Goal: Task Accomplishment & Management: Complete application form

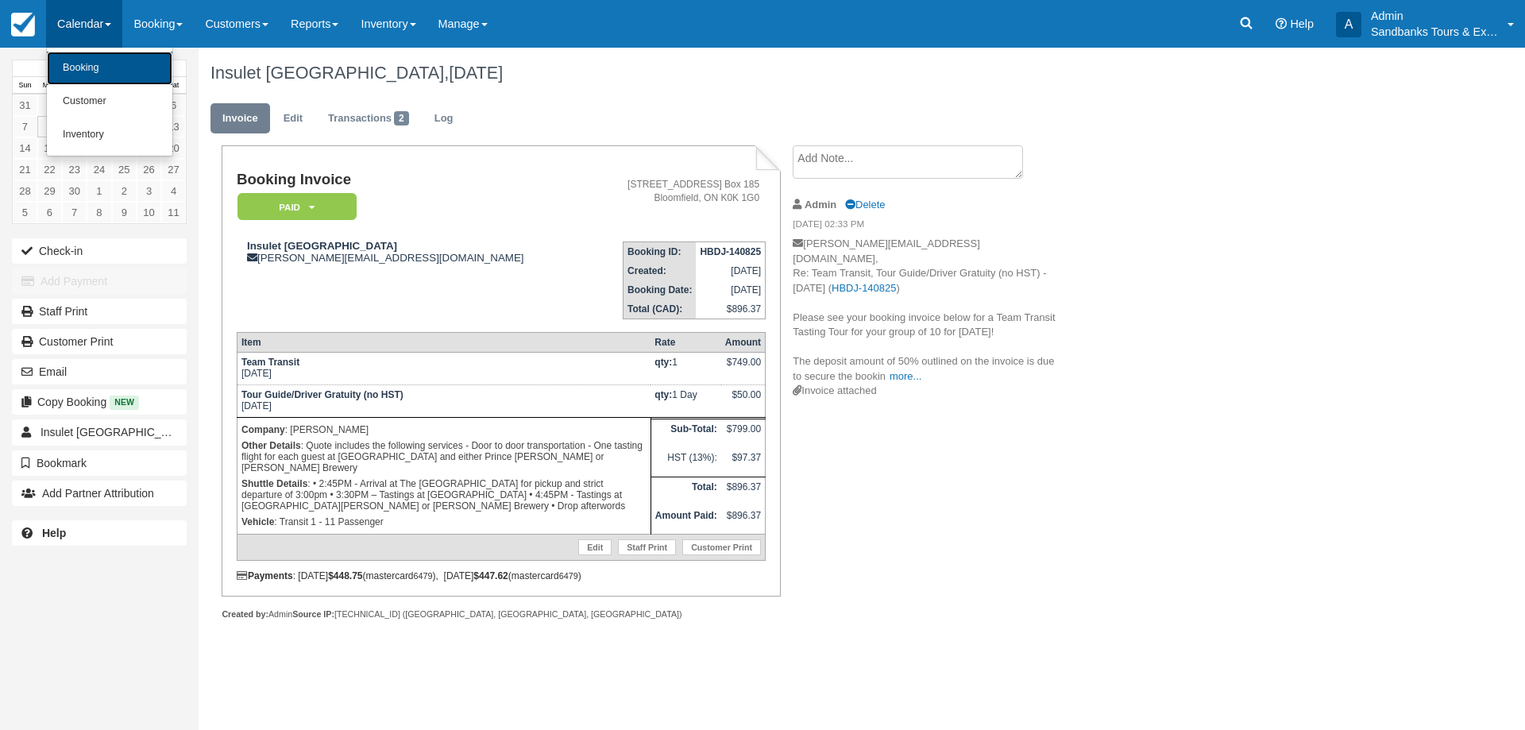
click at [93, 71] on link "Booking" at bounding box center [109, 68] width 125 height 33
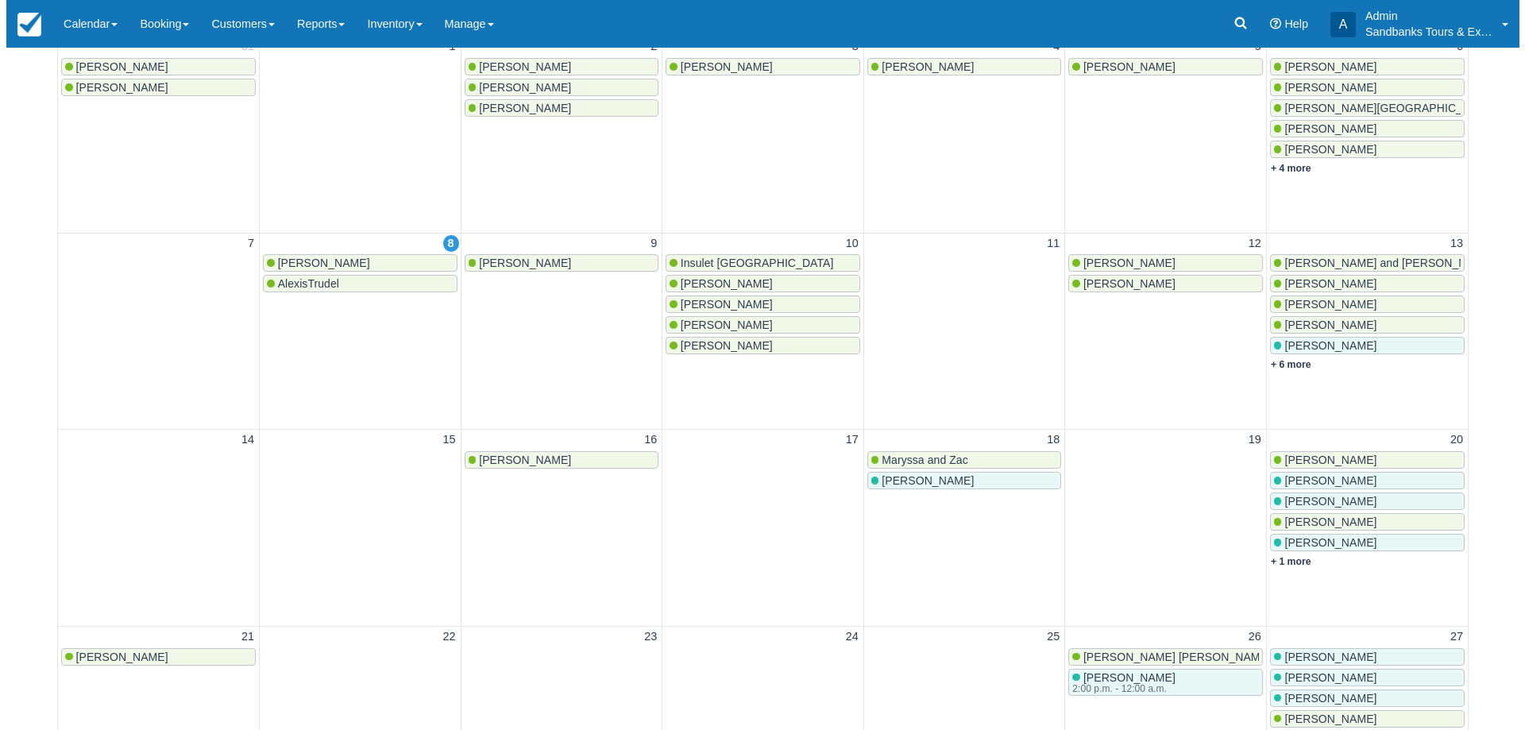
scroll to position [318, 0]
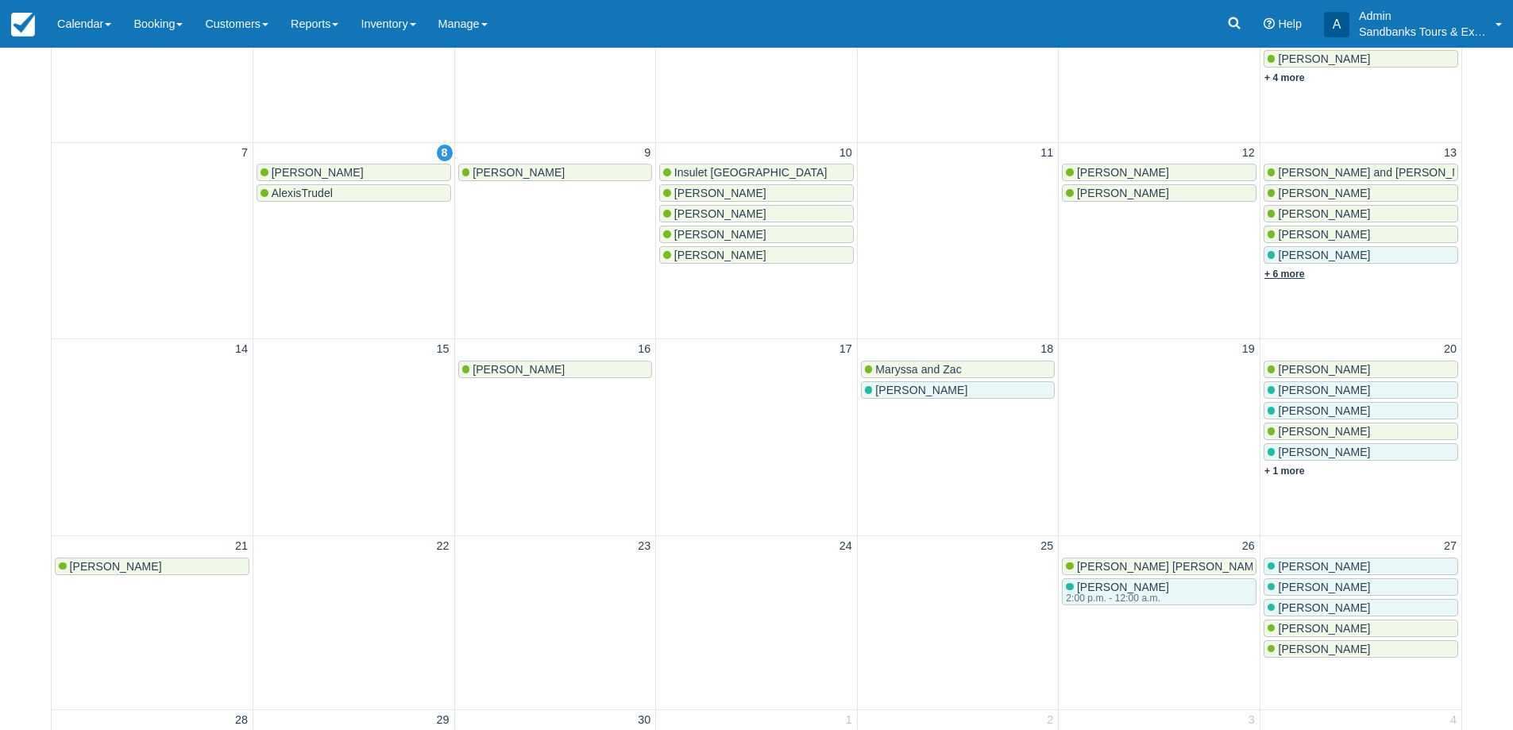
click at [1288, 273] on link "+ 6 more" at bounding box center [1284, 273] width 41 height 11
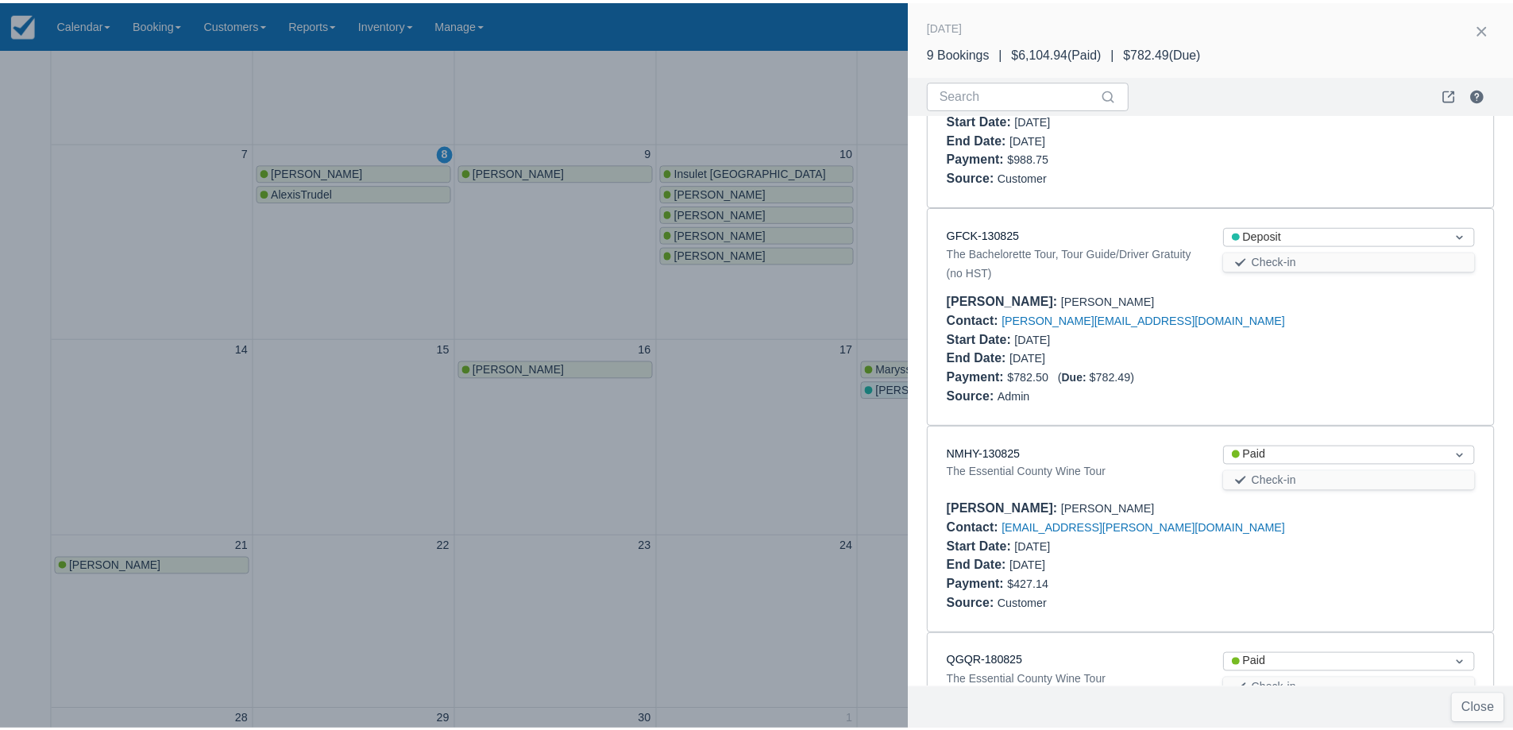
scroll to position [794, 0]
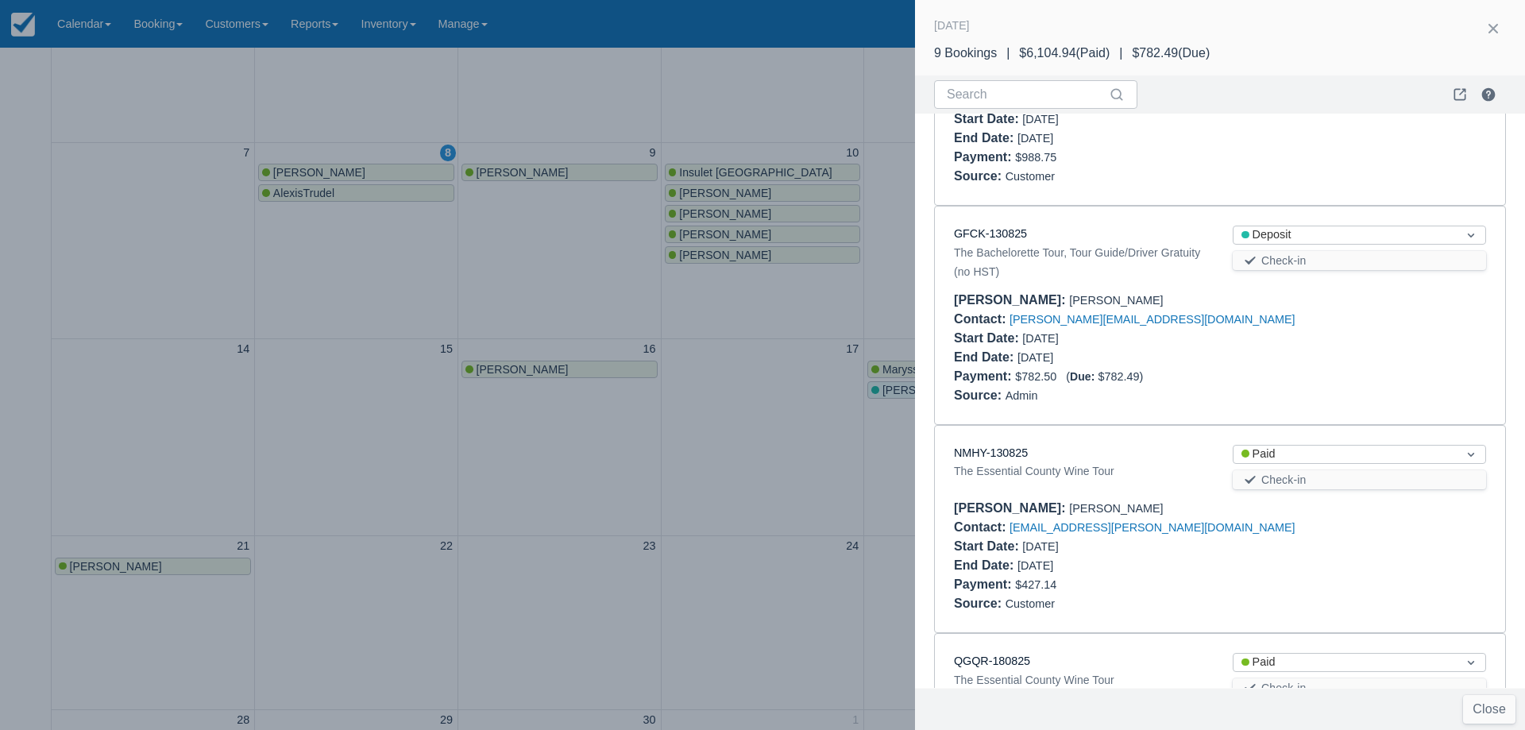
click at [699, 399] on div at bounding box center [762, 365] width 1525 height 730
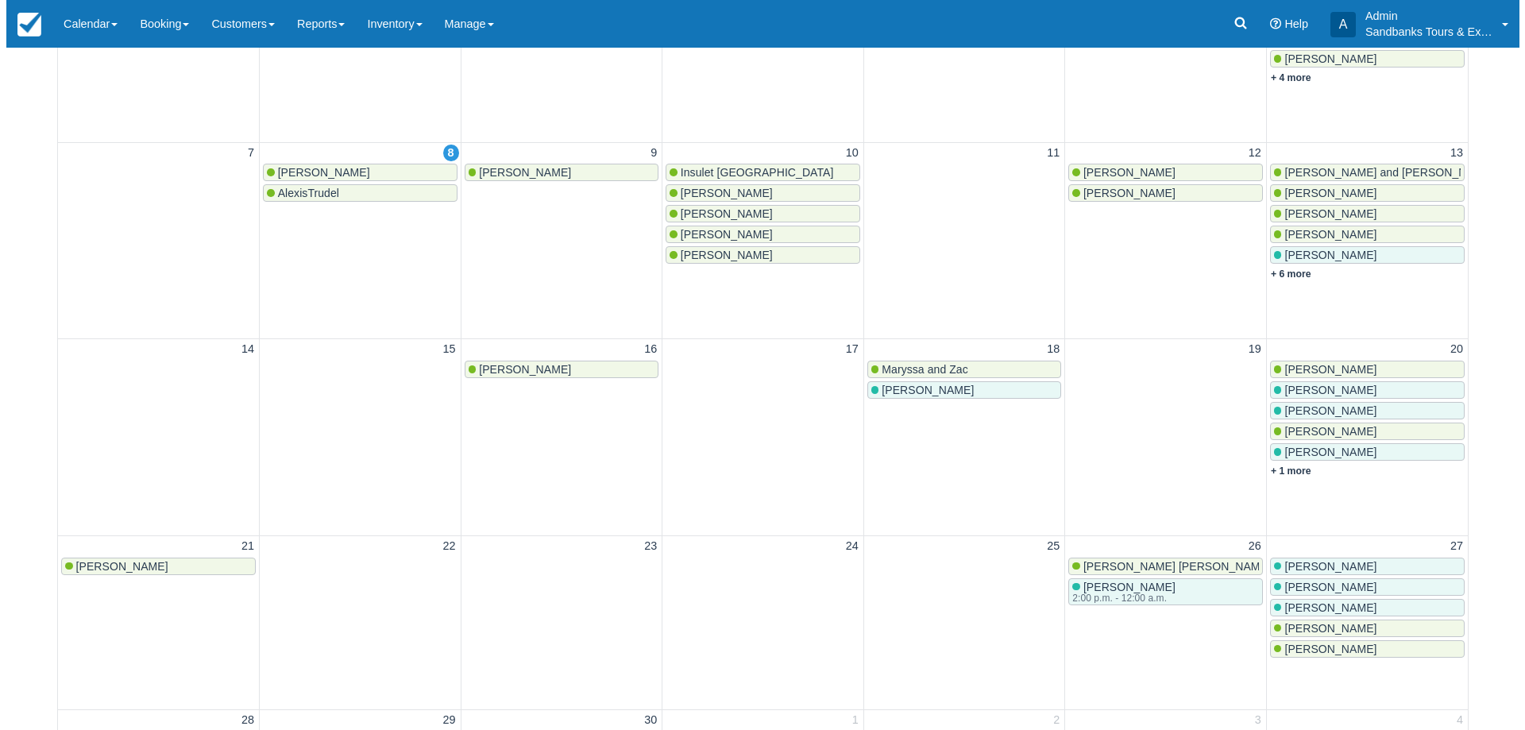
scroll to position [0, 0]
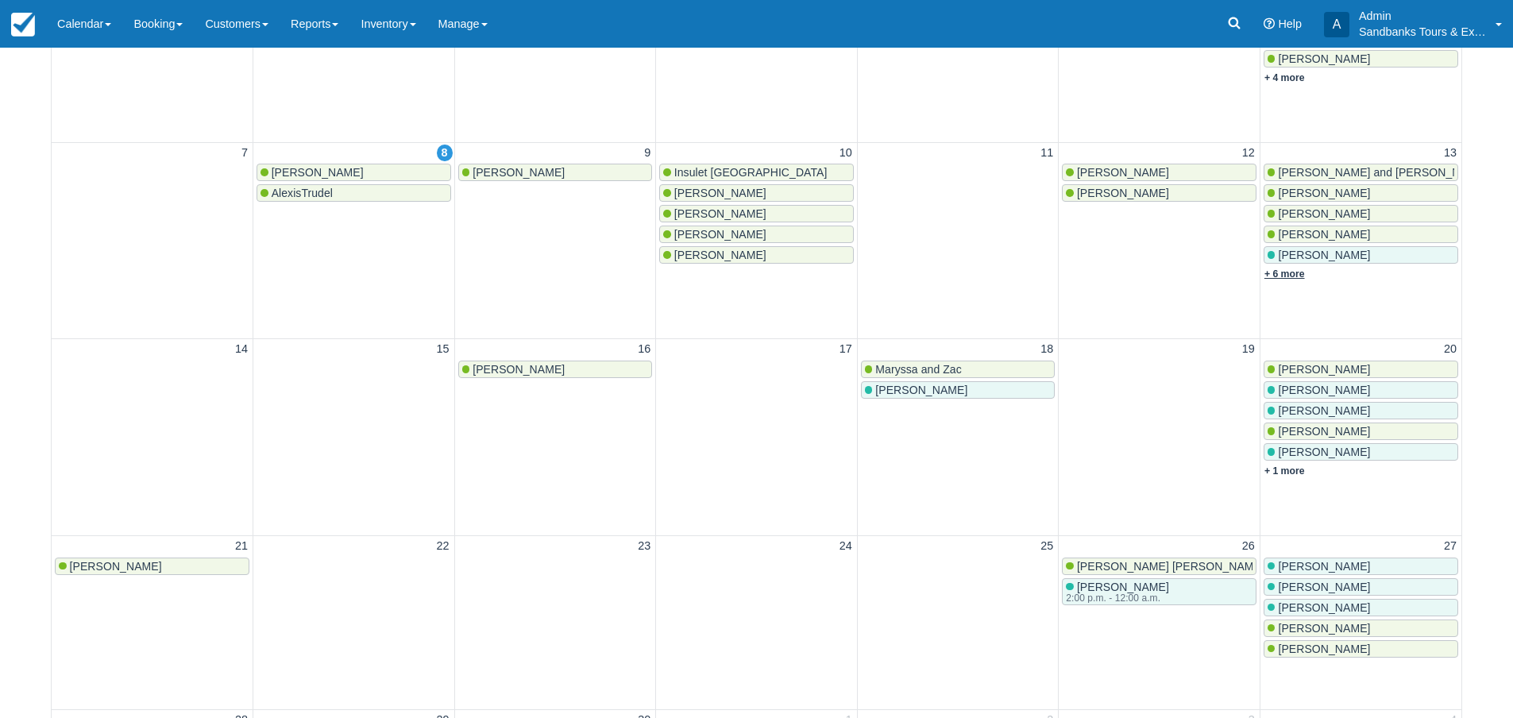
click at [1296, 269] on link "+ 6 more" at bounding box center [1284, 273] width 41 height 11
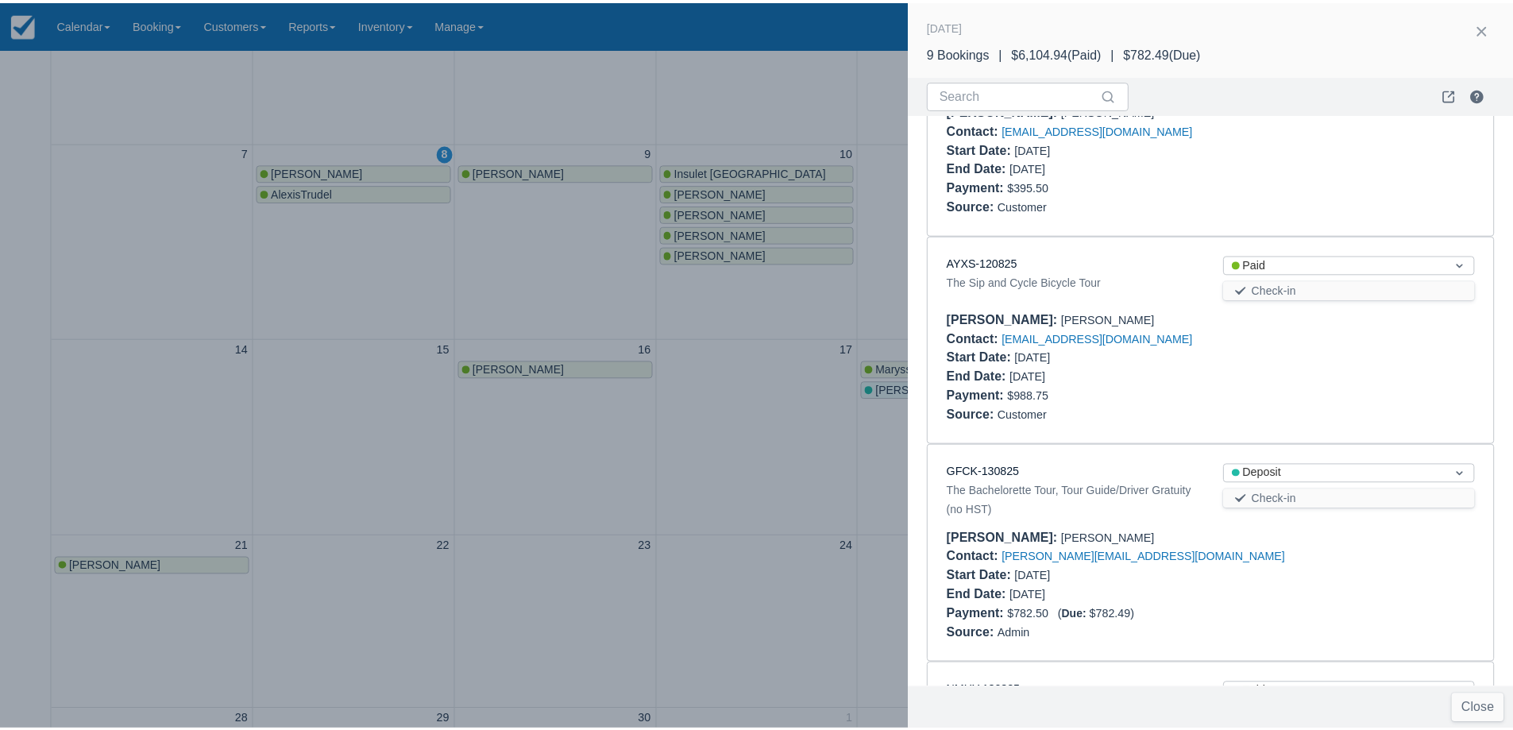
scroll to position [318, 0]
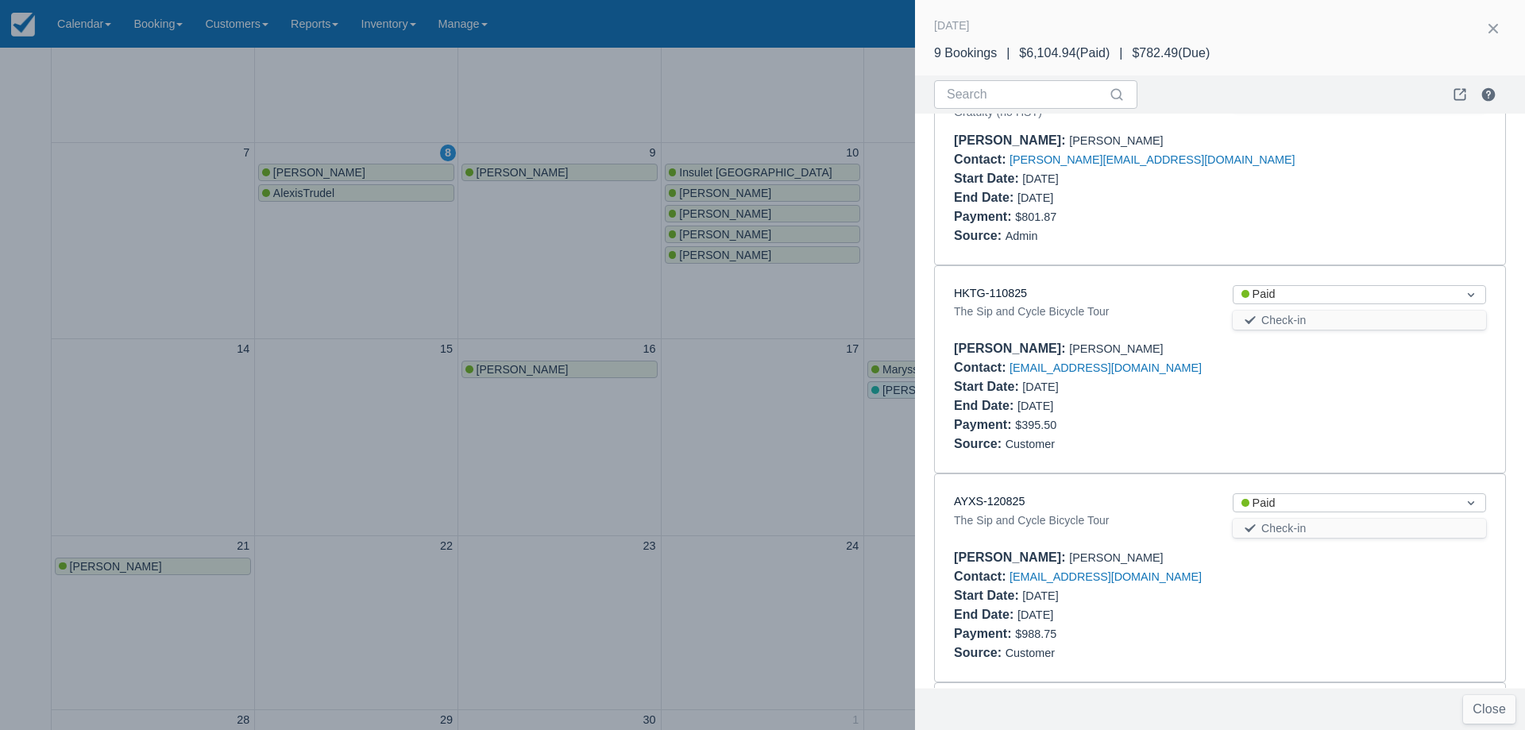
click at [471, 241] on div at bounding box center [762, 365] width 1525 height 730
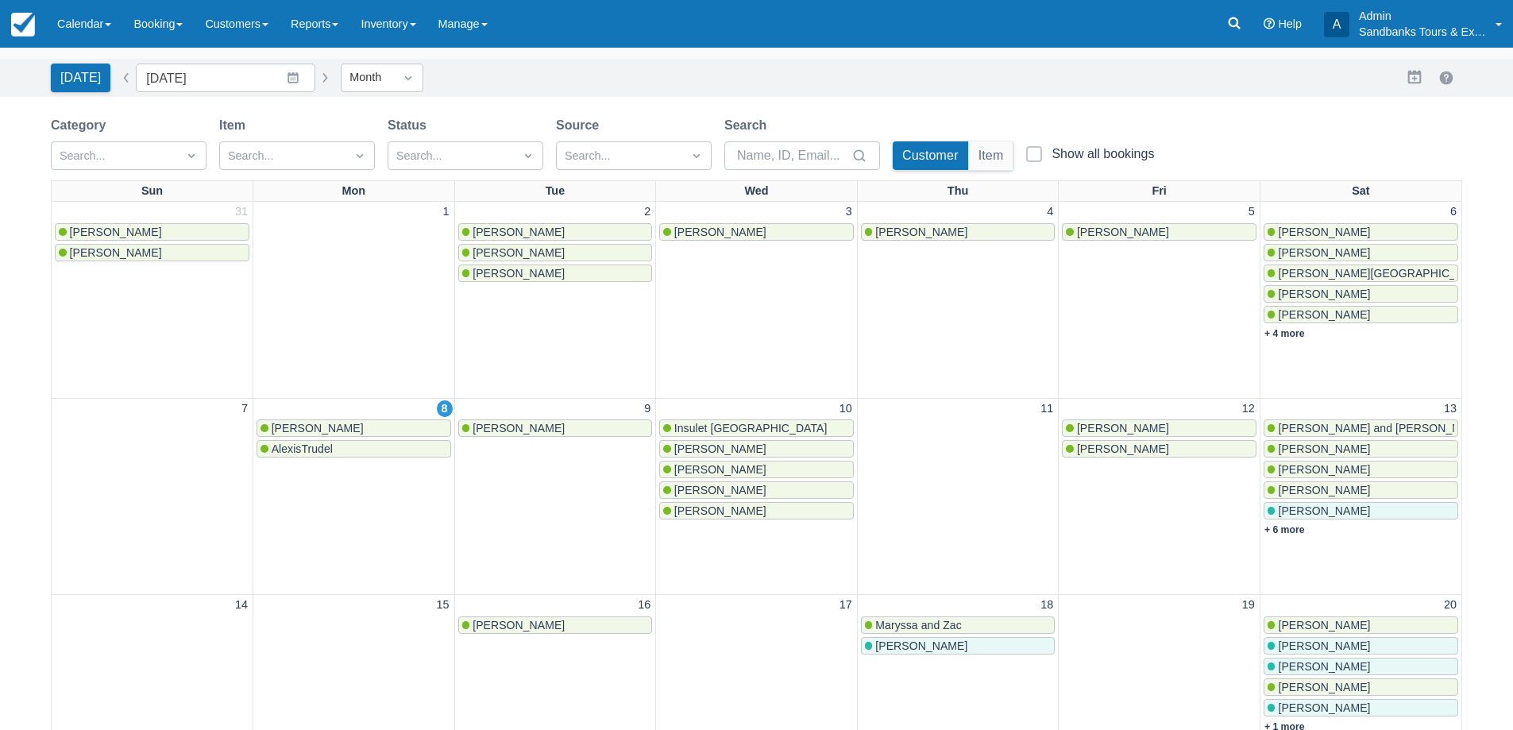
scroll to position [0, 0]
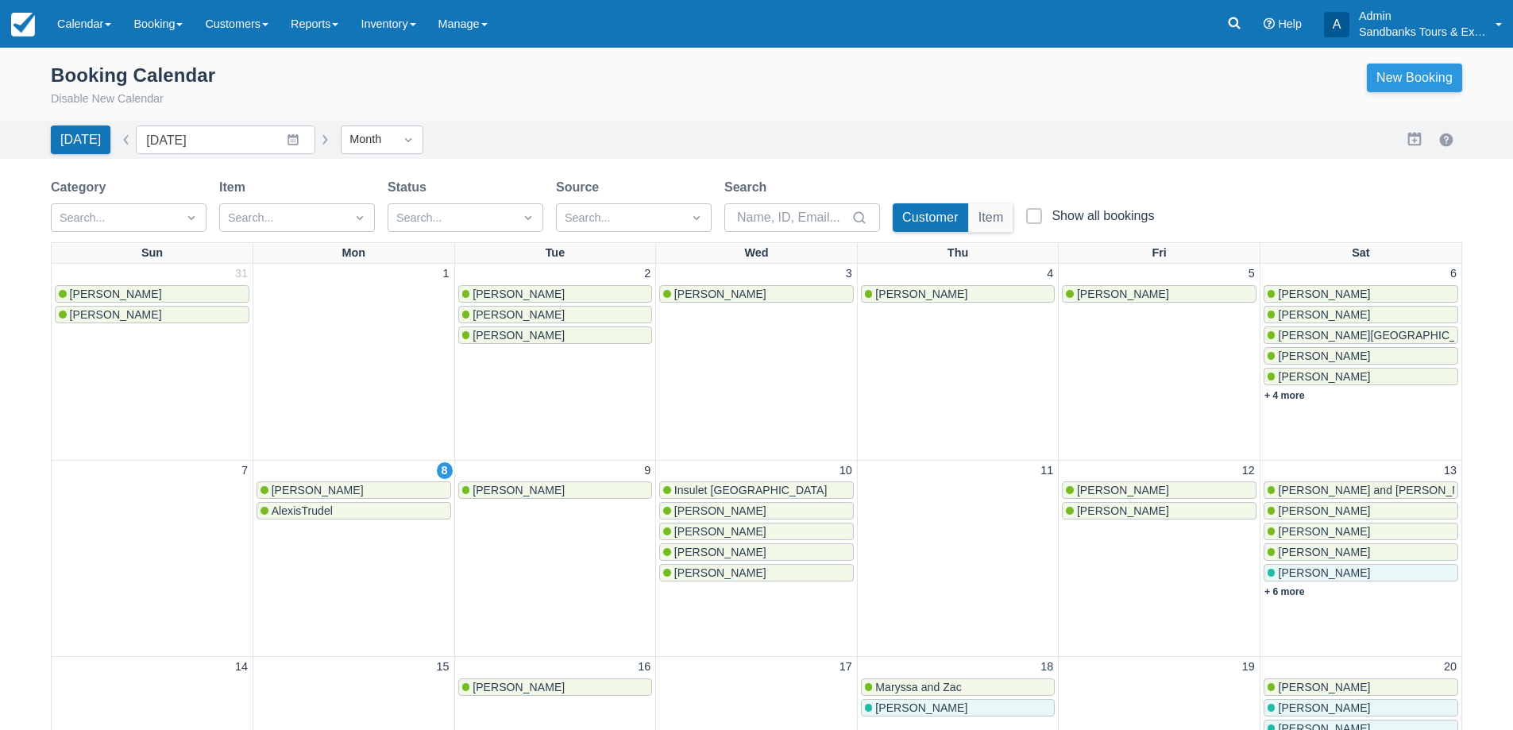
click at [1422, 75] on link "New Booking" at bounding box center [1414, 78] width 95 height 29
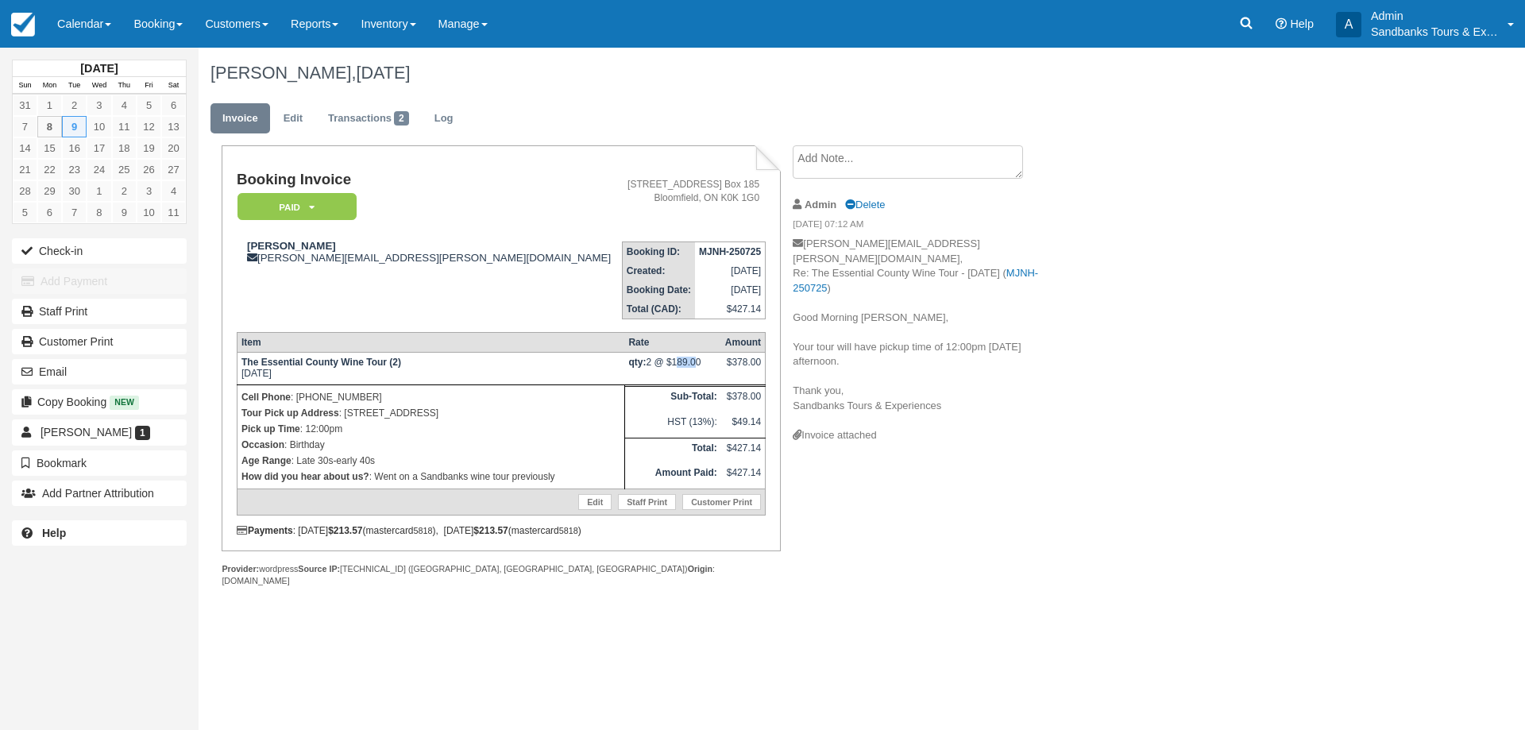
drag, startPoint x: 671, startPoint y: 364, endPoint x: 690, endPoint y: 364, distance: 19.1
click at [690, 364] on td "qty: 2 @ $189.00" at bounding box center [672, 369] width 96 height 33
click at [705, 367] on td "qty: 2 @ $189.00" at bounding box center [672, 369] width 96 height 33
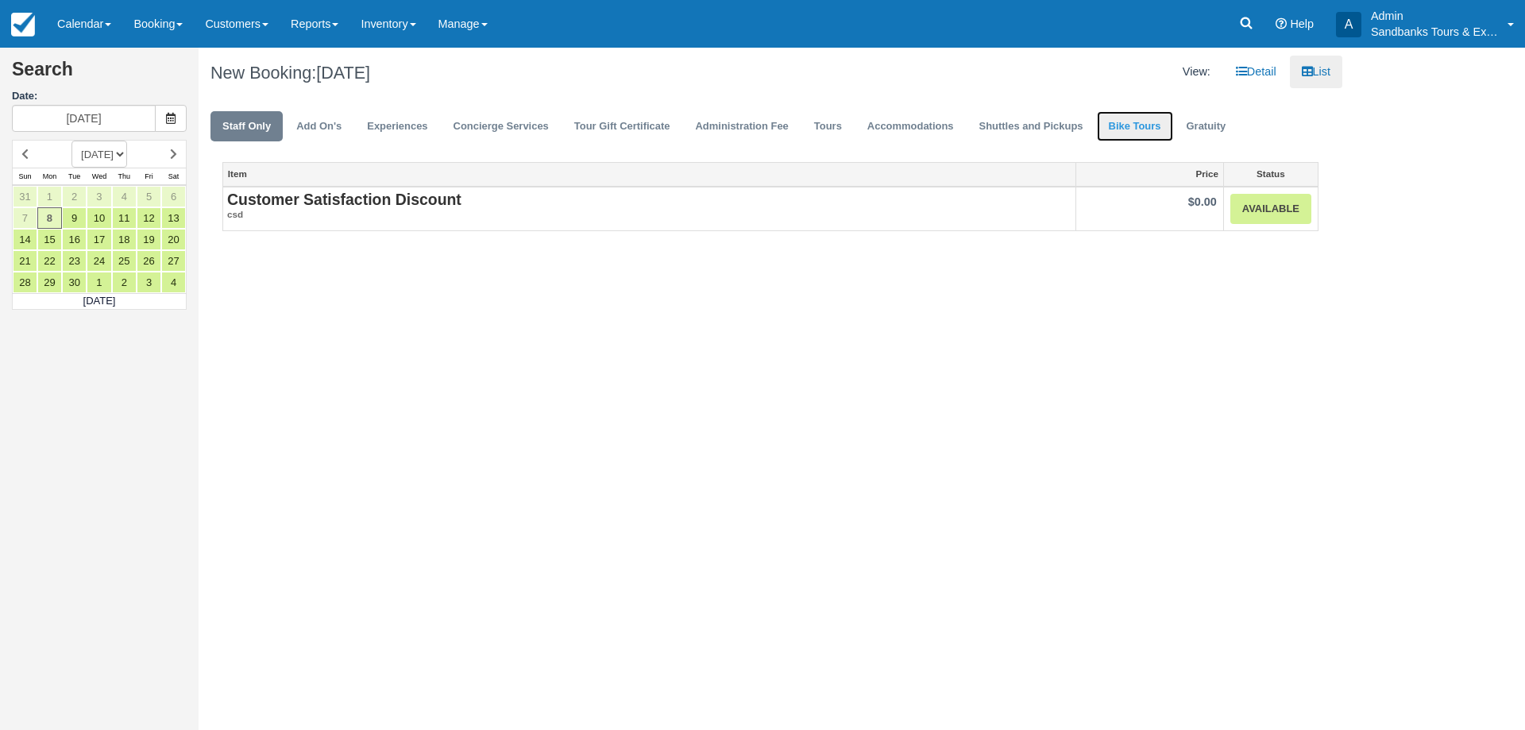
click at [1143, 127] on link "Bike Tours" at bounding box center [1135, 126] width 76 height 31
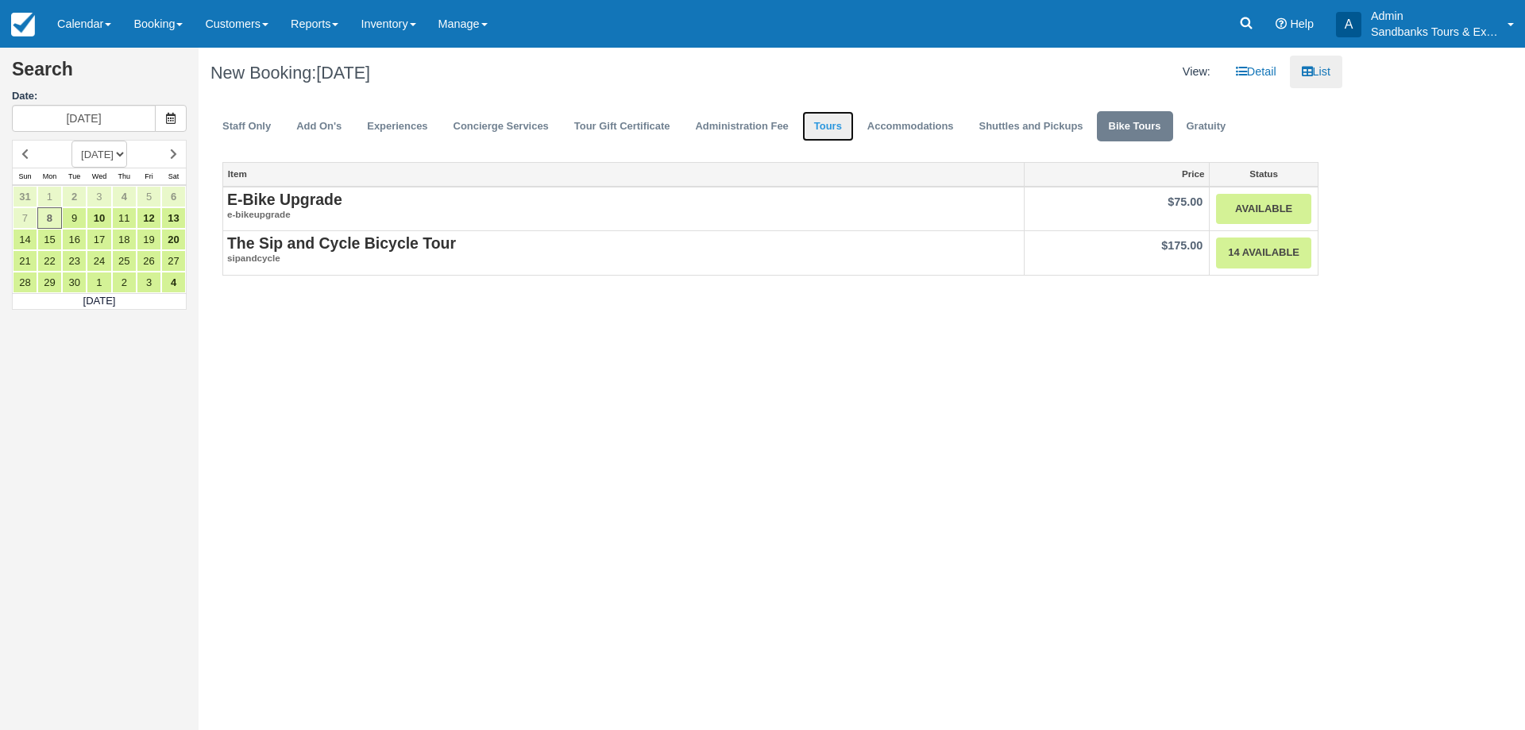
click at [822, 122] on link "Tours" at bounding box center [828, 126] width 52 height 31
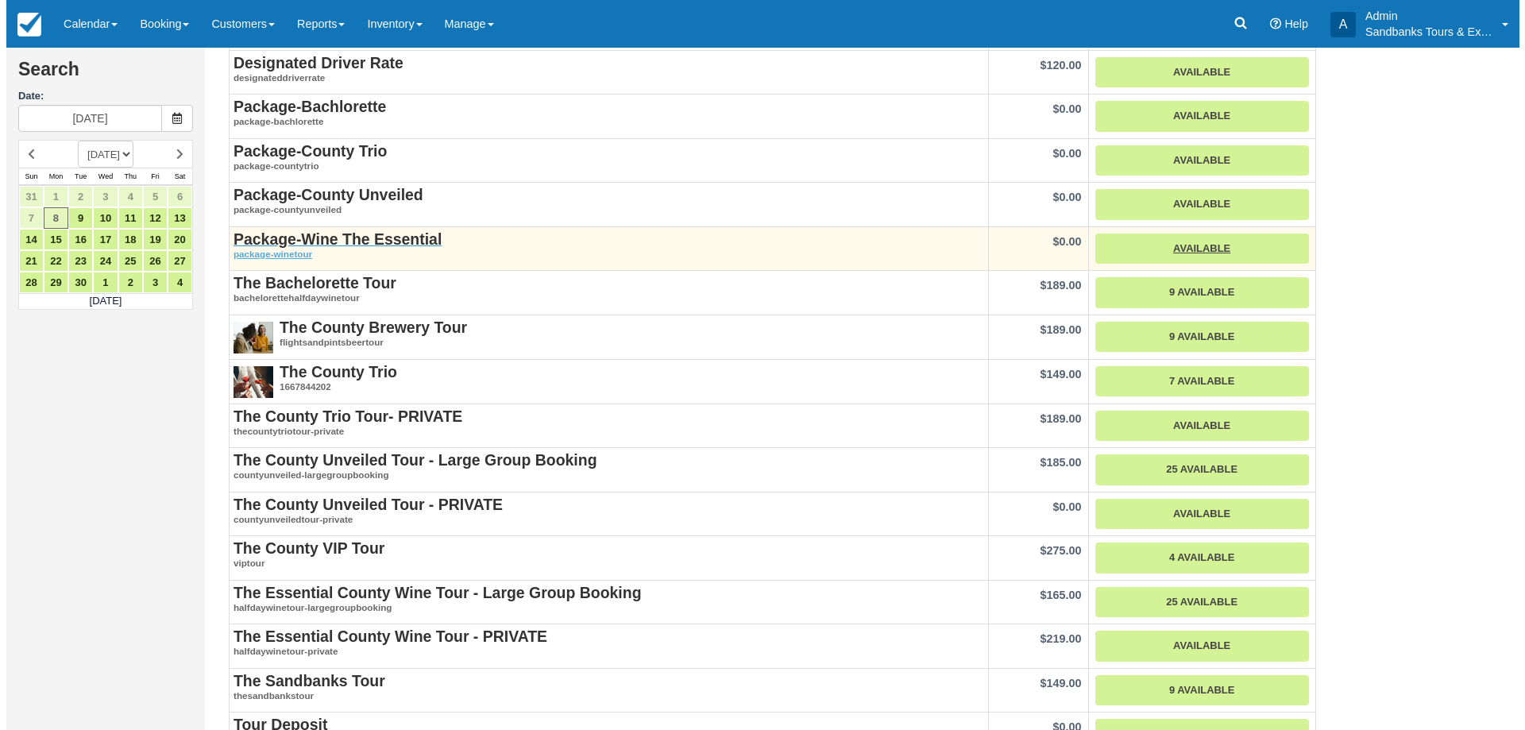
scroll to position [279, 0]
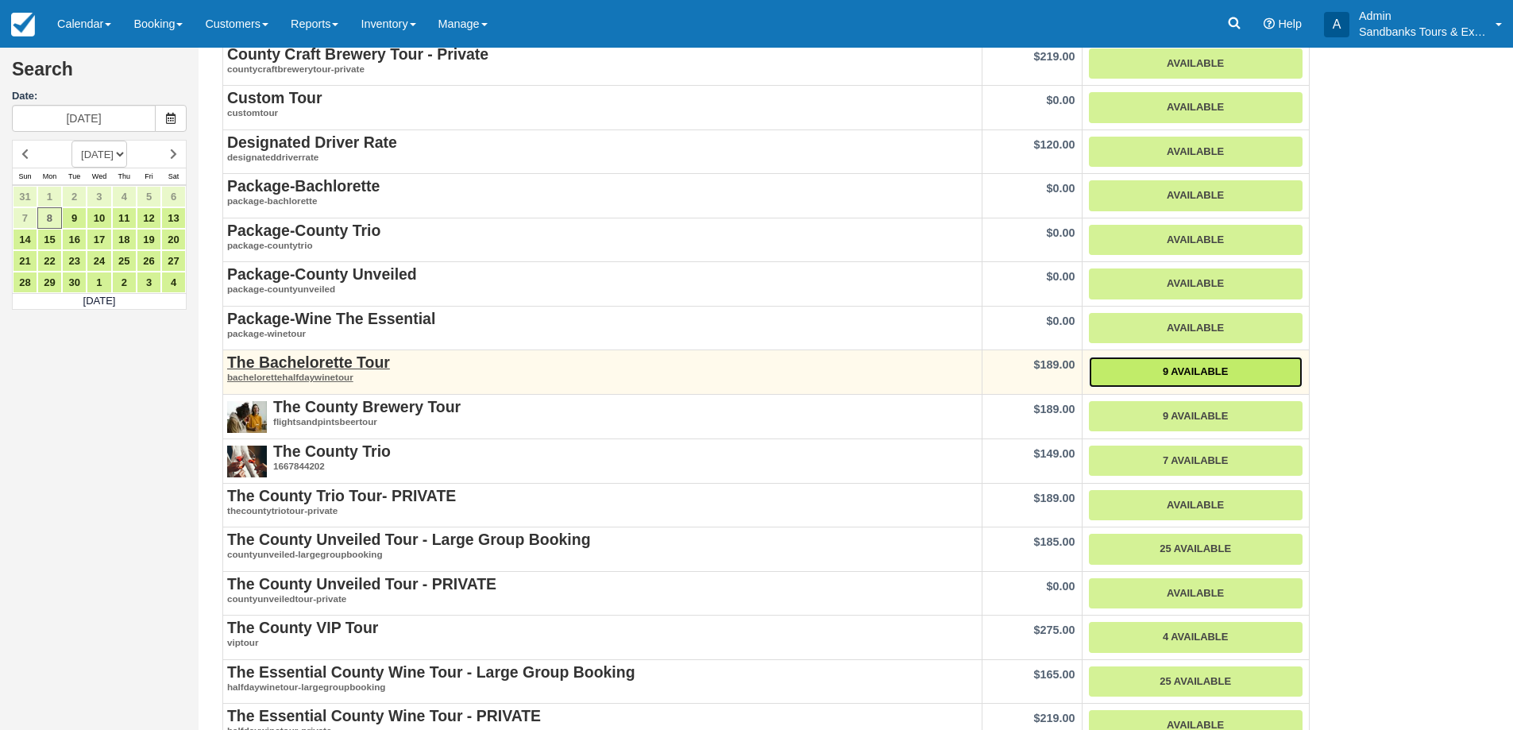
click at [1116, 372] on link "9 Available" at bounding box center [1196, 372] width 214 height 31
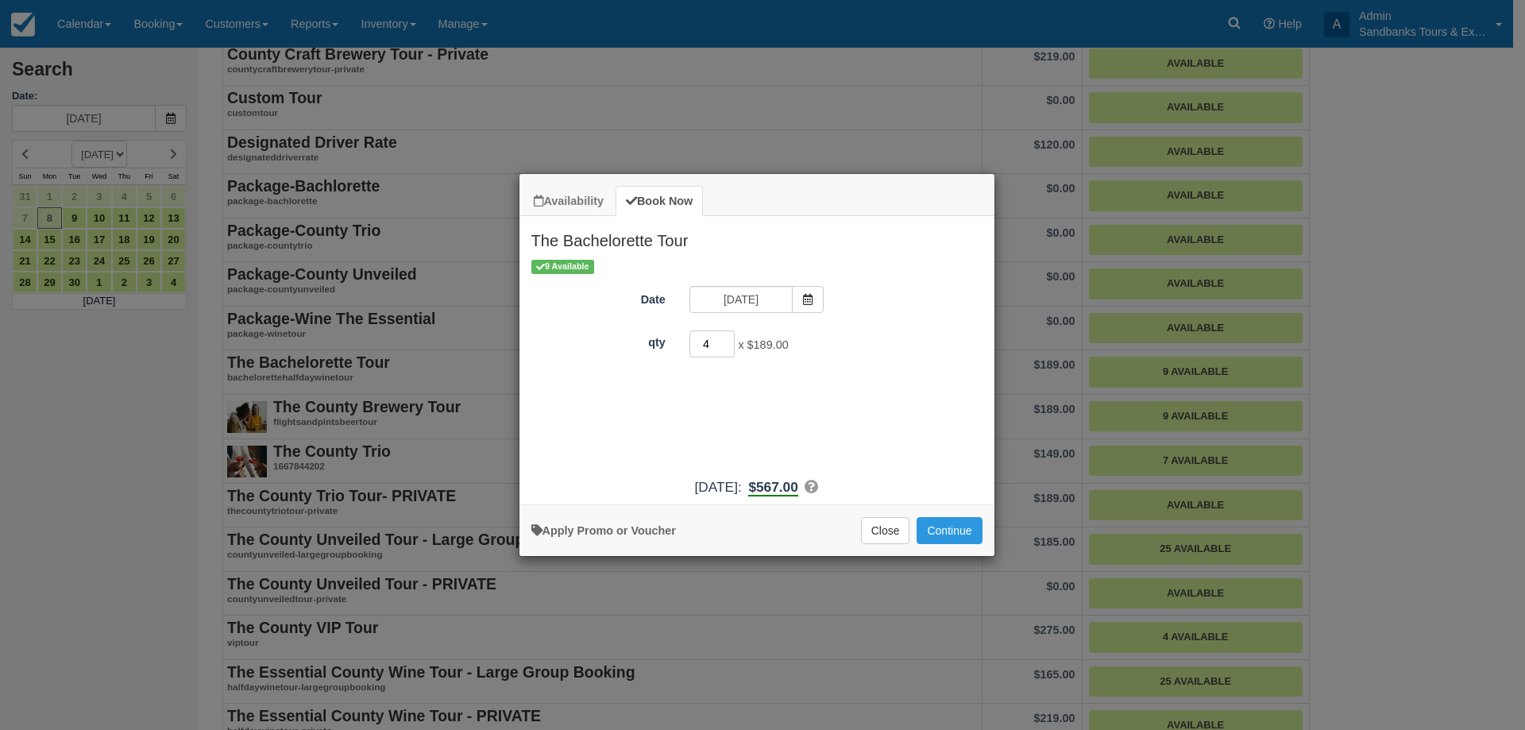
click at [725, 341] on input "4" at bounding box center [712, 343] width 46 height 27
click at [725, 341] on input "5" at bounding box center [712, 343] width 46 height 27
click at [725, 341] on input "6" at bounding box center [712, 343] width 46 height 27
click at [725, 341] on input "7" at bounding box center [712, 343] width 46 height 27
click at [725, 341] on input "8" at bounding box center [712, 343] width 46 height 27
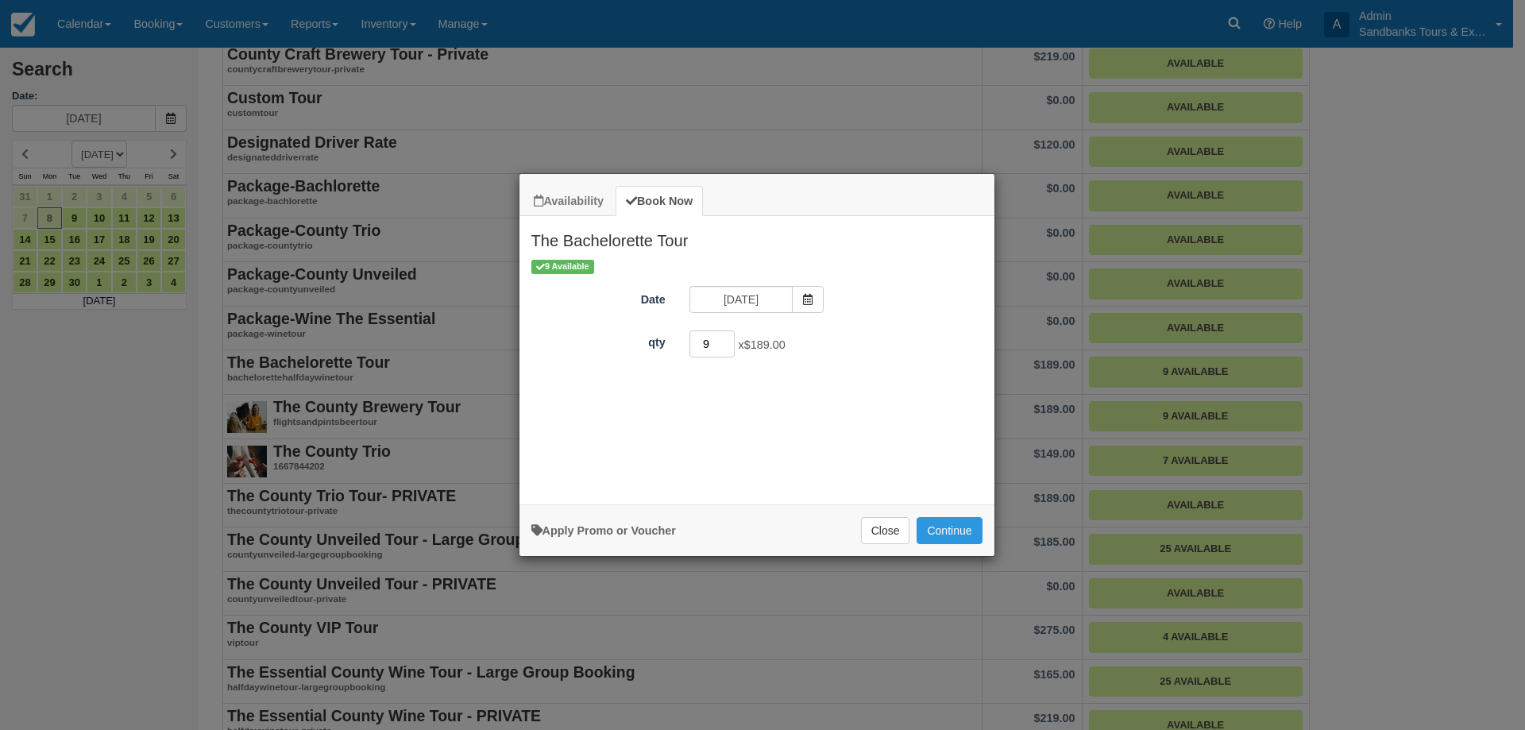
click at [725, 341] on input "9" at bounding box center [712, 343] width 46 height 27
click at [725, 341] on input "10" at bounding box center [712, 343] width 46 height 27
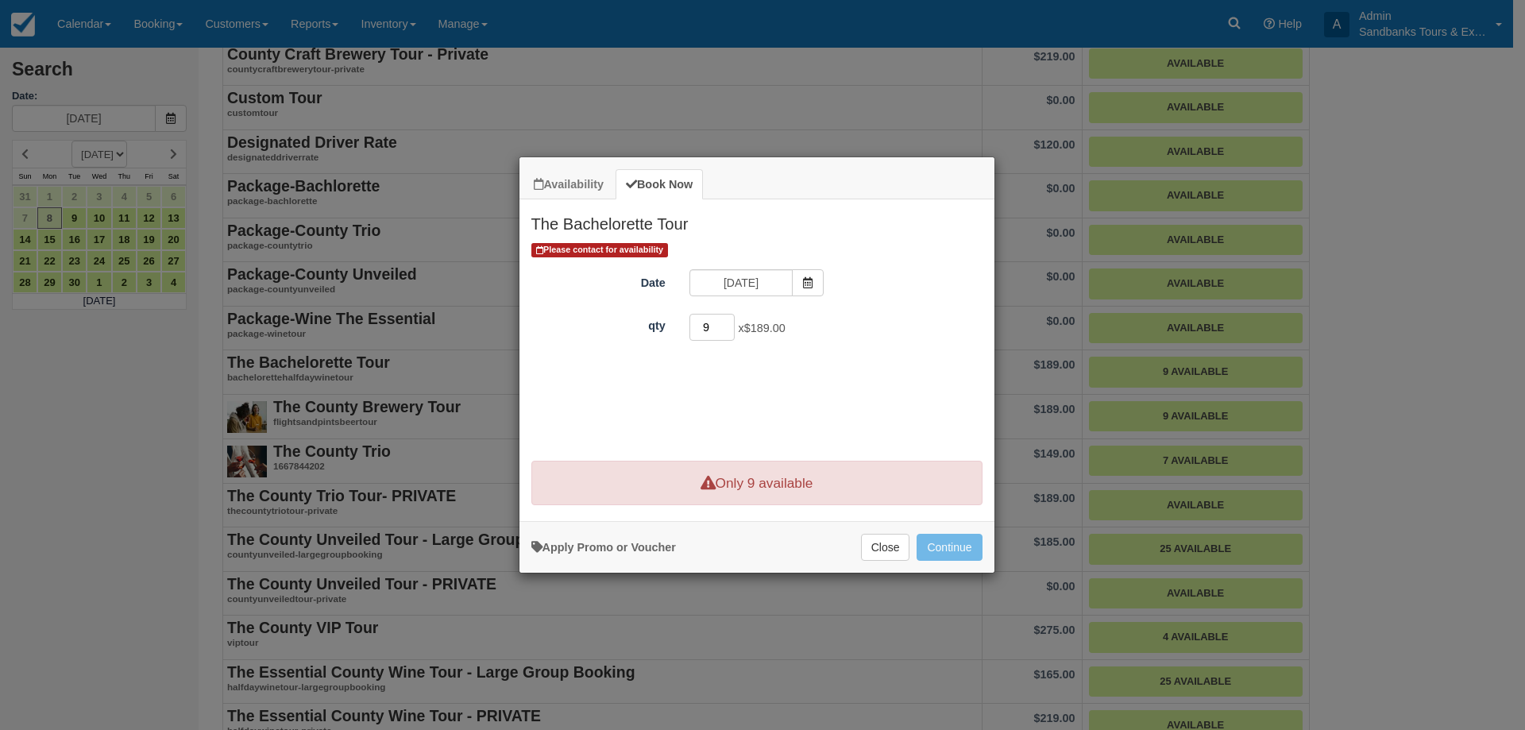
type input "9"
click at [727, 327] on input "9" at bounding box center [712, 327] width 46 height 27
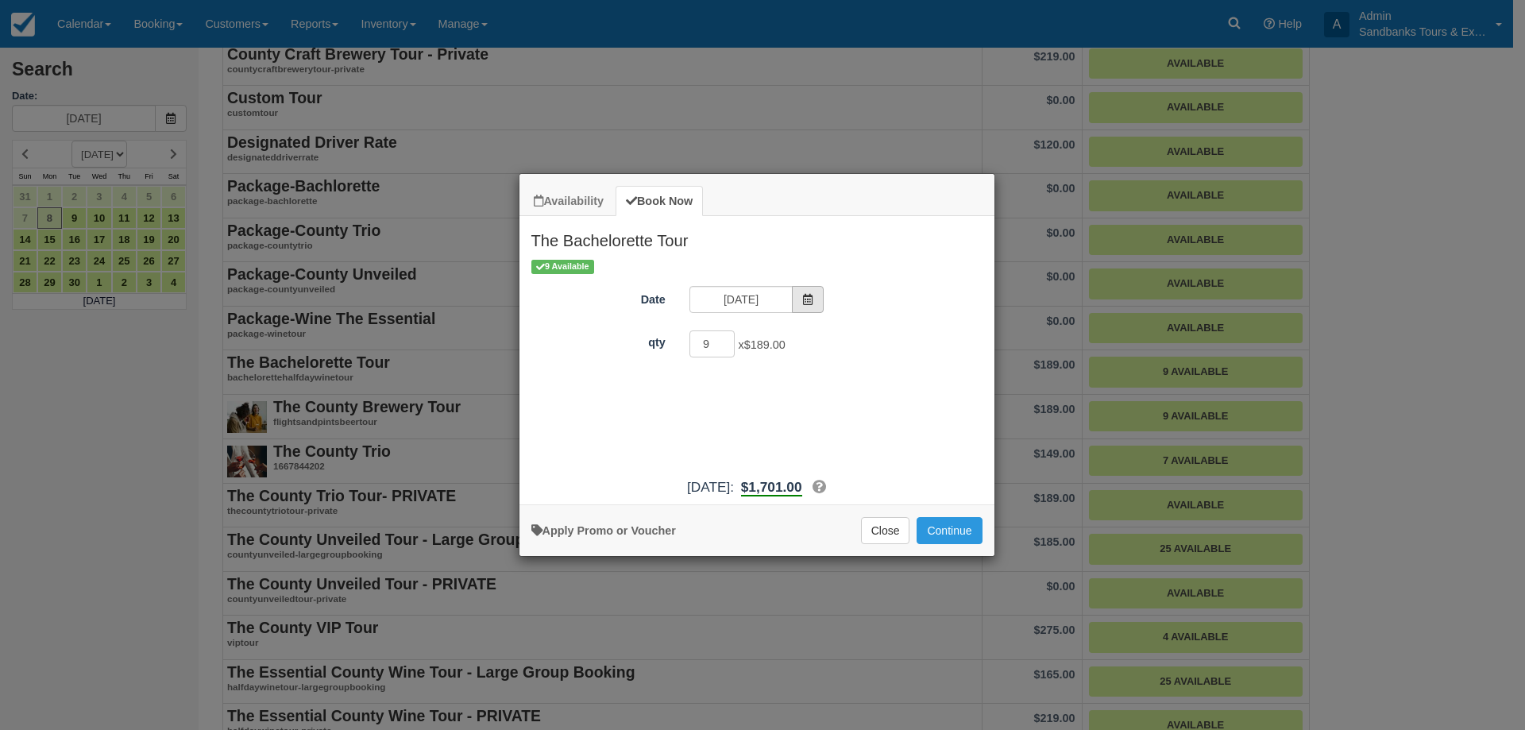
click at [812, 299] on icon "Item Modal" at bounding box center [807, 299] width 11 height 11
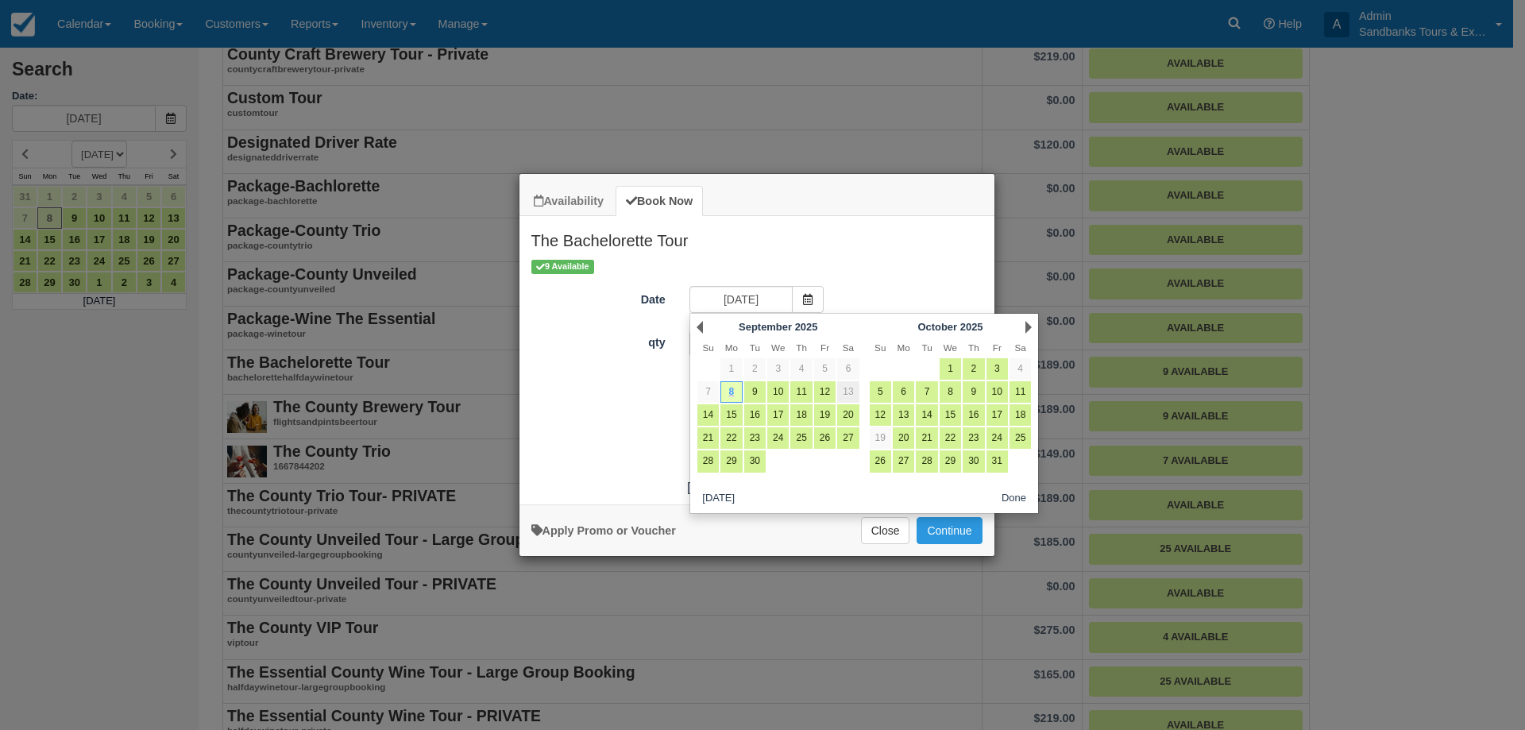
click at [847, 389] on link "13" at bounding box center [847, 391] width 21 height 21
type input "09/13/25"
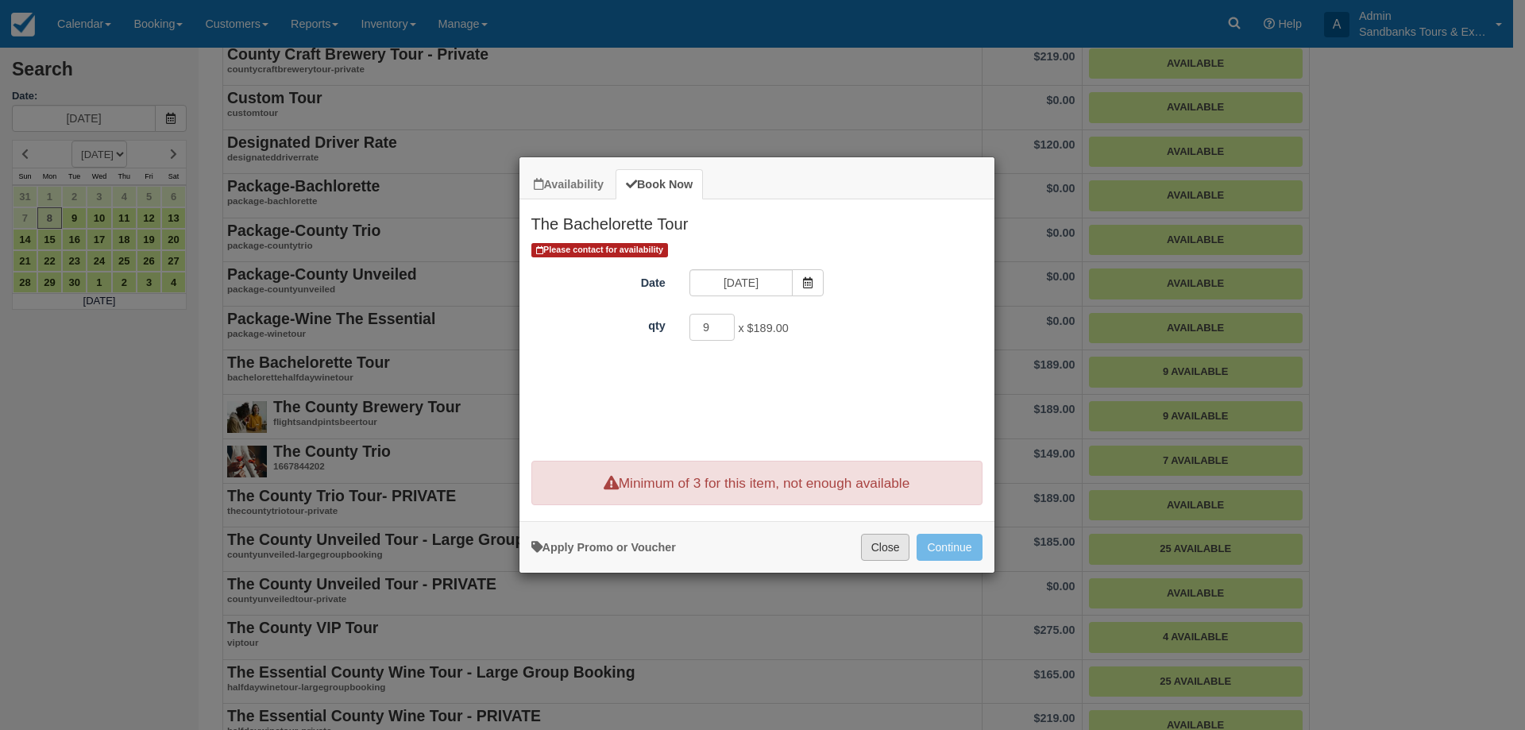
click at [893, 550] on button "Close" at bounding box center [885, 547] width 49 height 27
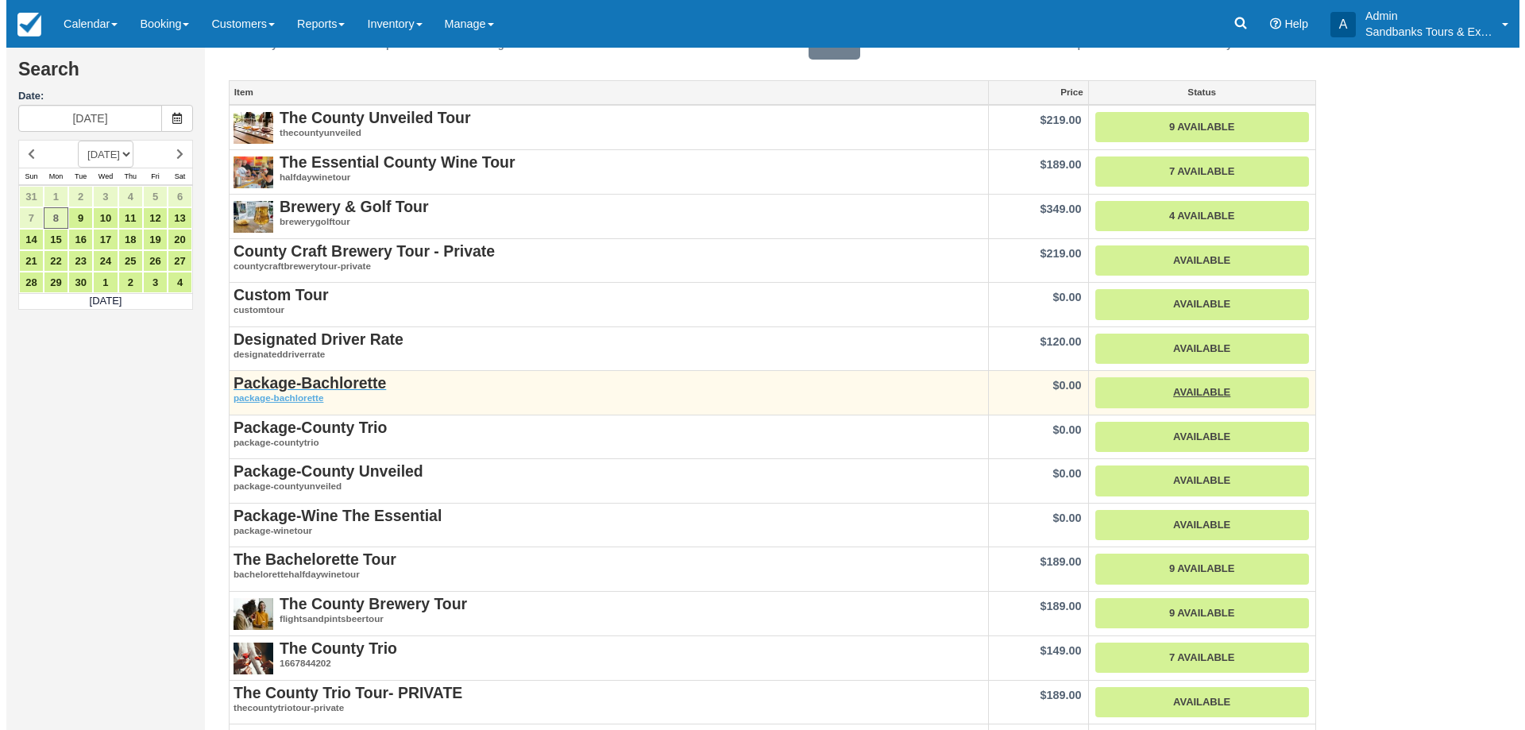
scroll to position [159, 0]
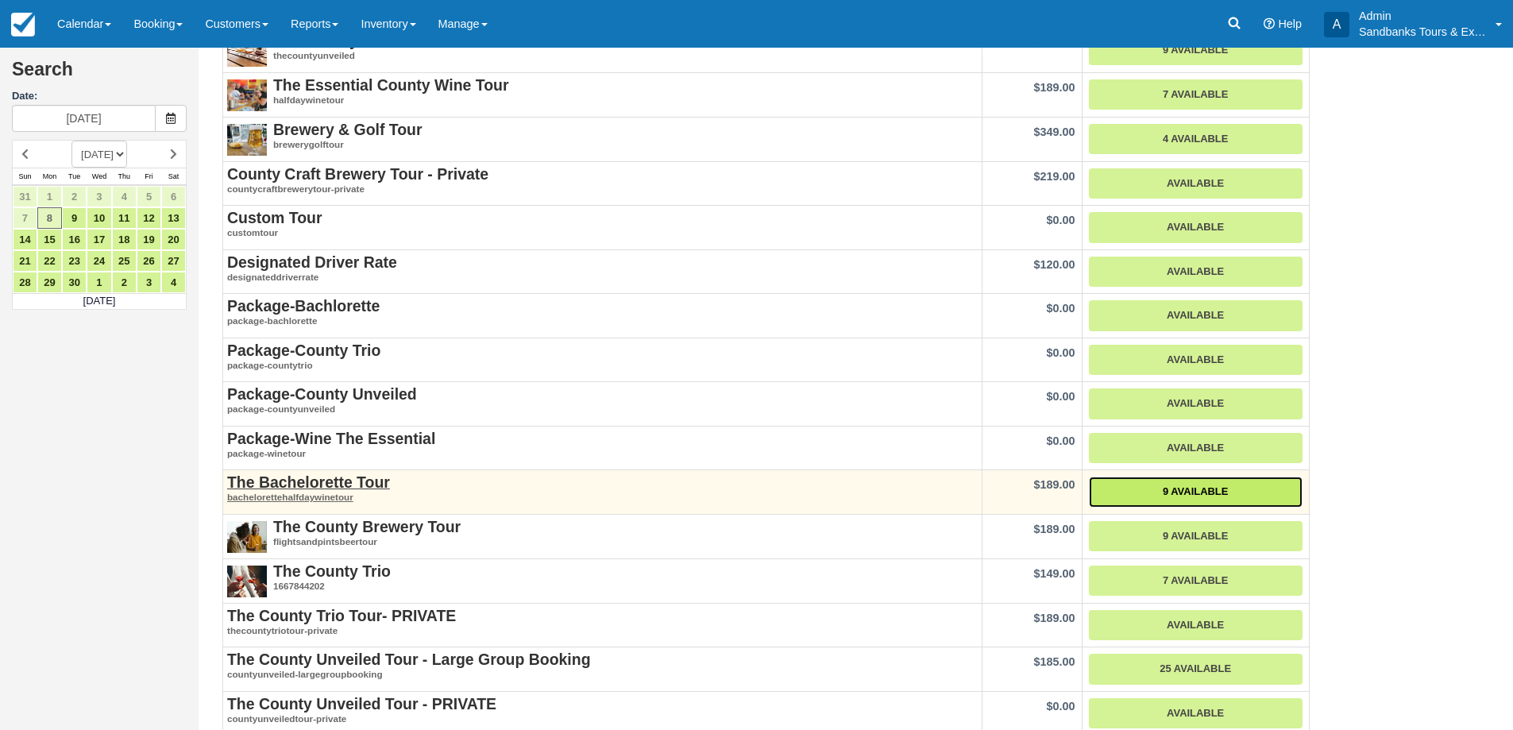
click at [1154, 489] on link "9 Available" at bounding box center [1196, 492] width 214 height 31
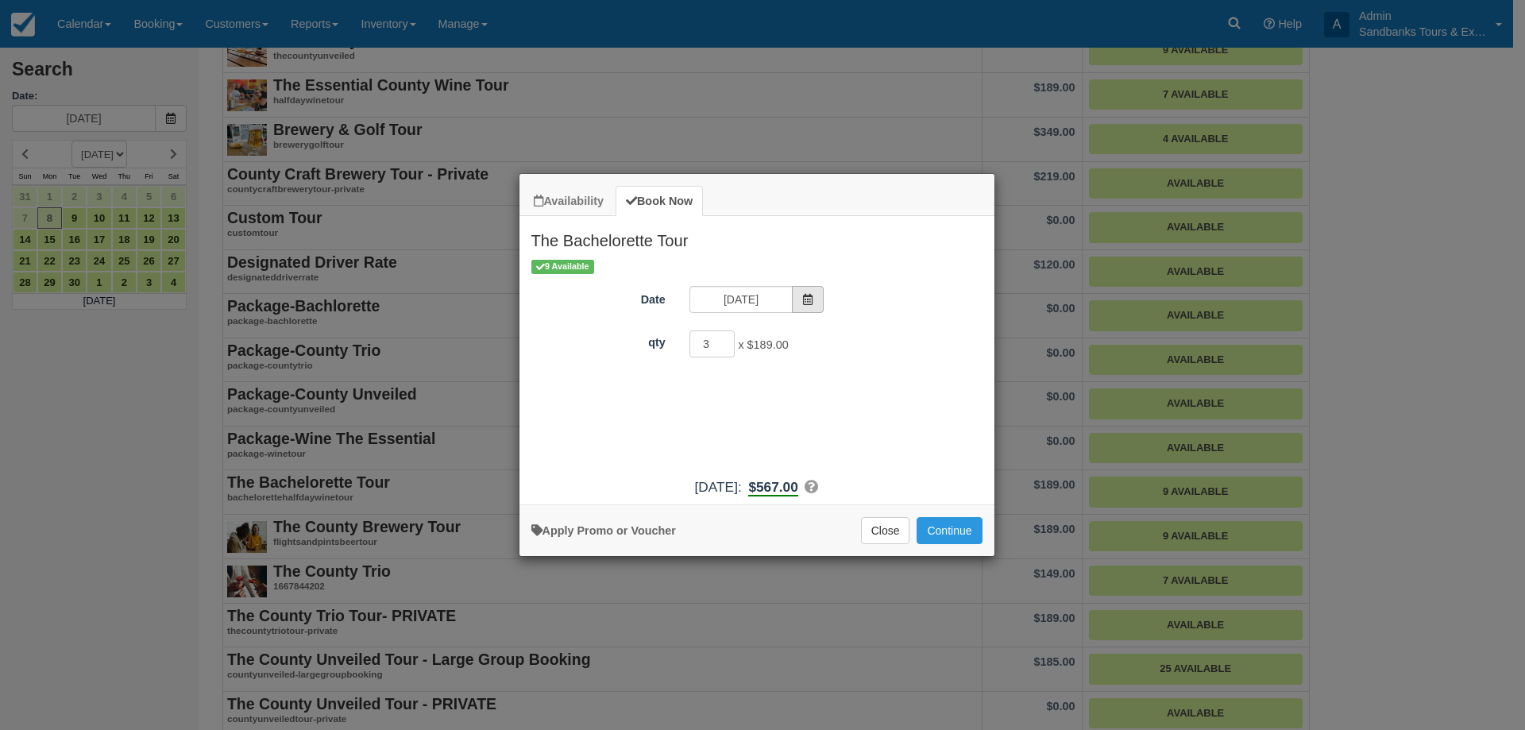
click at [805, 307] on span "Item Modal" at bounding box center [808, 299] width 32 height 27
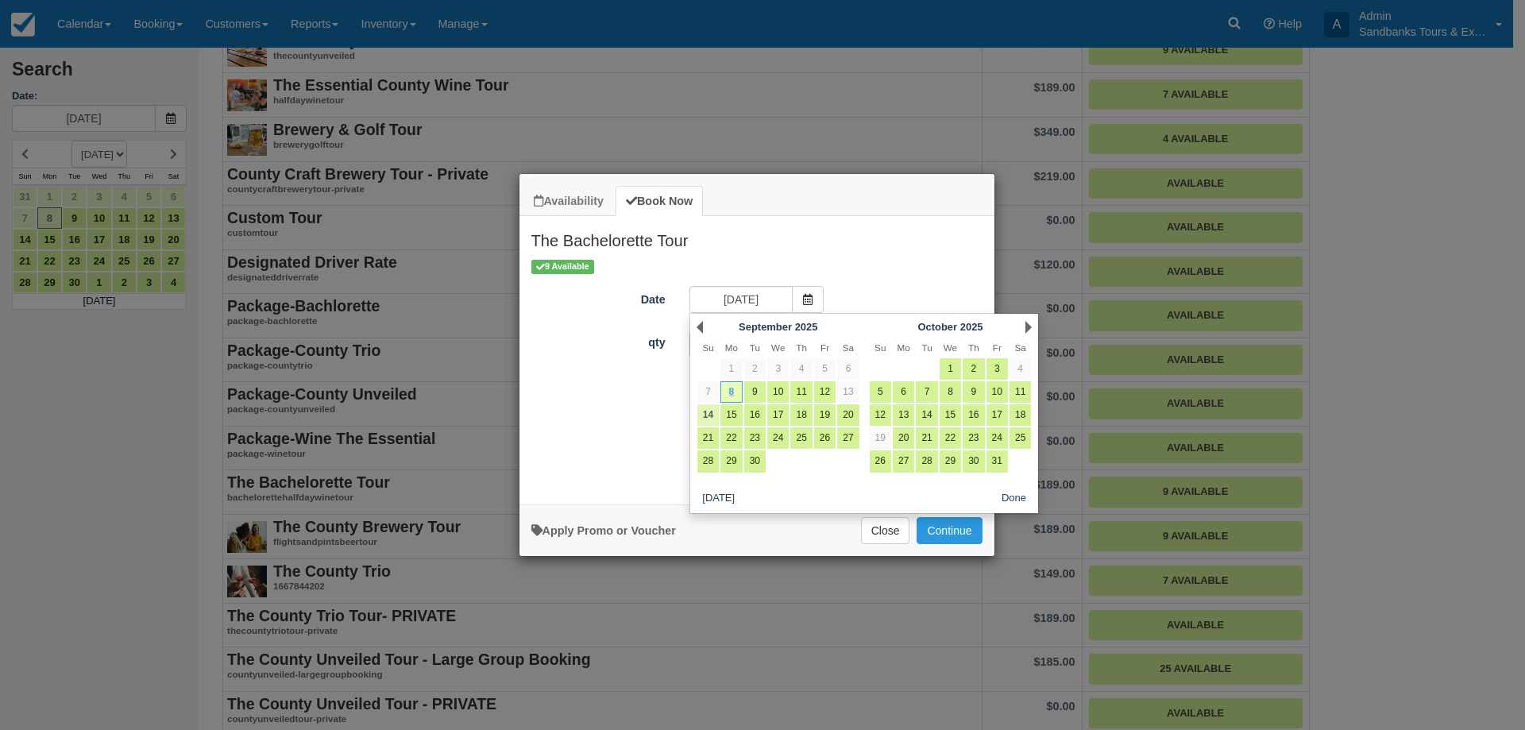
click at [709, 412] on link "14" at bounding box center [707, 414] width 21 height 21
type input "09/14/25"
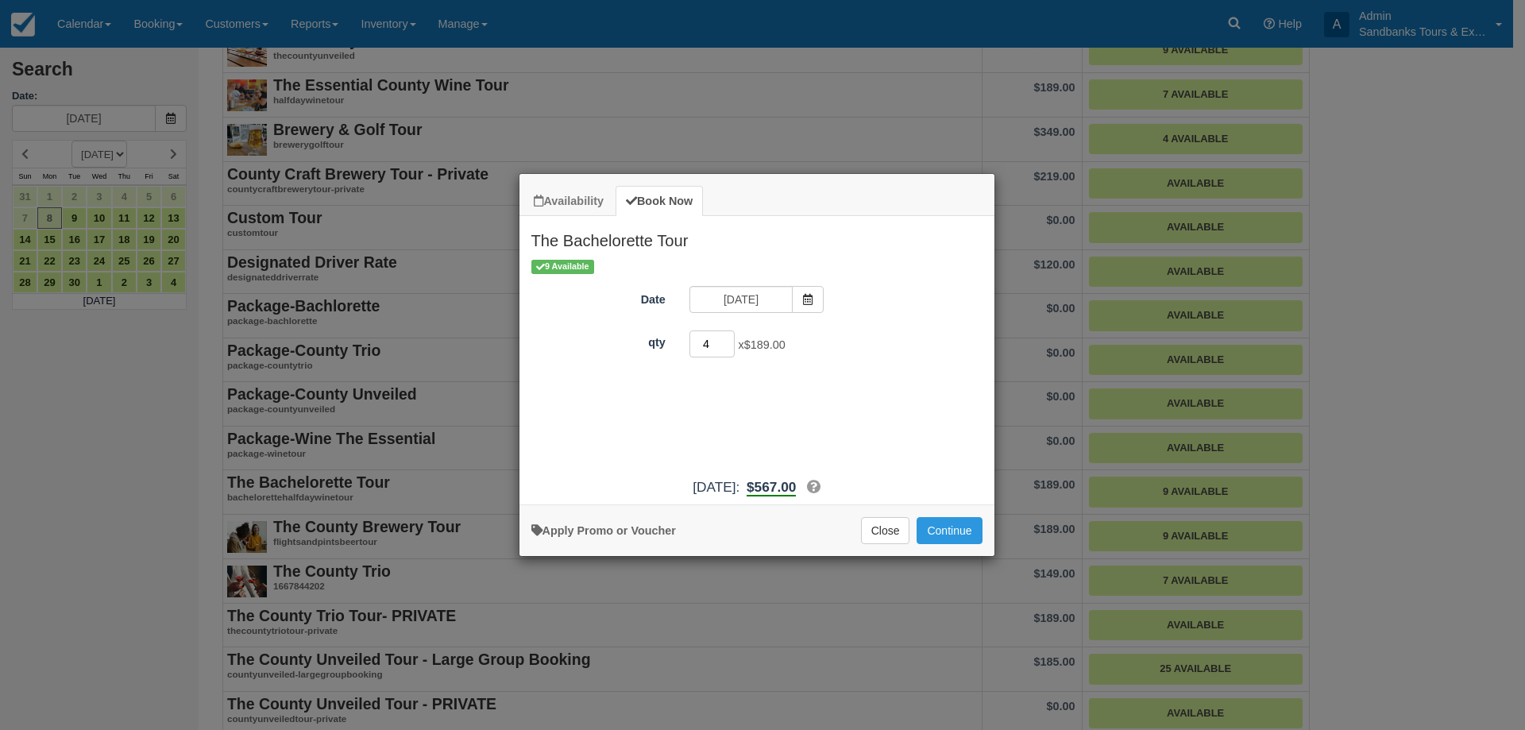
click at [727, 342] on input "4" at bounding box center [712, 343] width 46 height 27
click at [727, 342] on input "5" at bounding box center [712, 343] width 46 height 27
click at [727, 342] on input "6" at bounding box center [712, 343] width 46 height 27
click at [727, 342] on input "7" at bounding box center [712, 343] width 46 height 27
click at [727, 342] on input "8" at bounding box center [712, 343] width 46 height 27
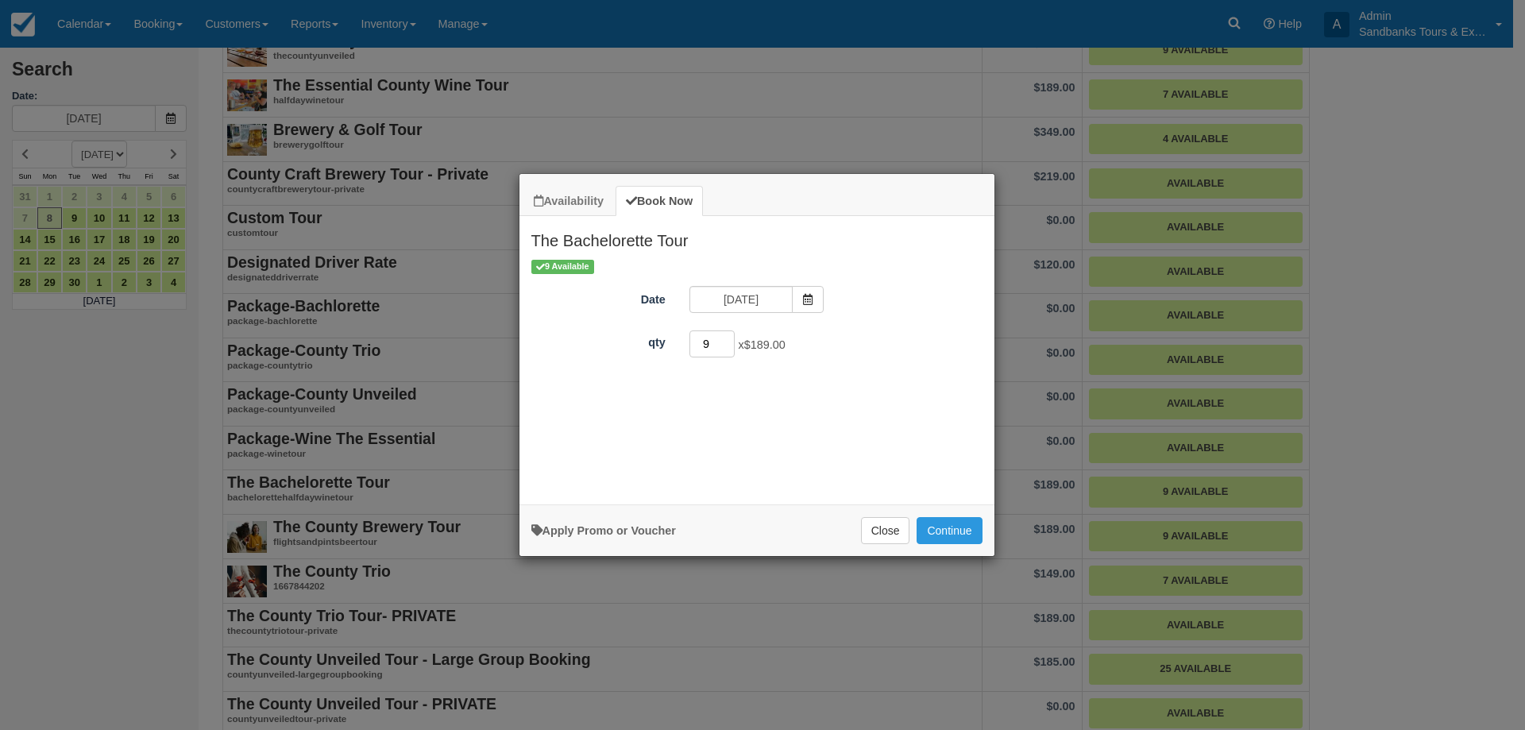
type input "9"
click at [727, 342] on input "9" at bounding box center [712, 343] width 46 height 27
click at [958, 546] on div "Apply Promo or Voucher Close Continue Searching..." at bounding box center [756, 530] width 475 height 52
click at [958, 544] on button "Continue" at bounding box center [948, 530] width 65 height 27
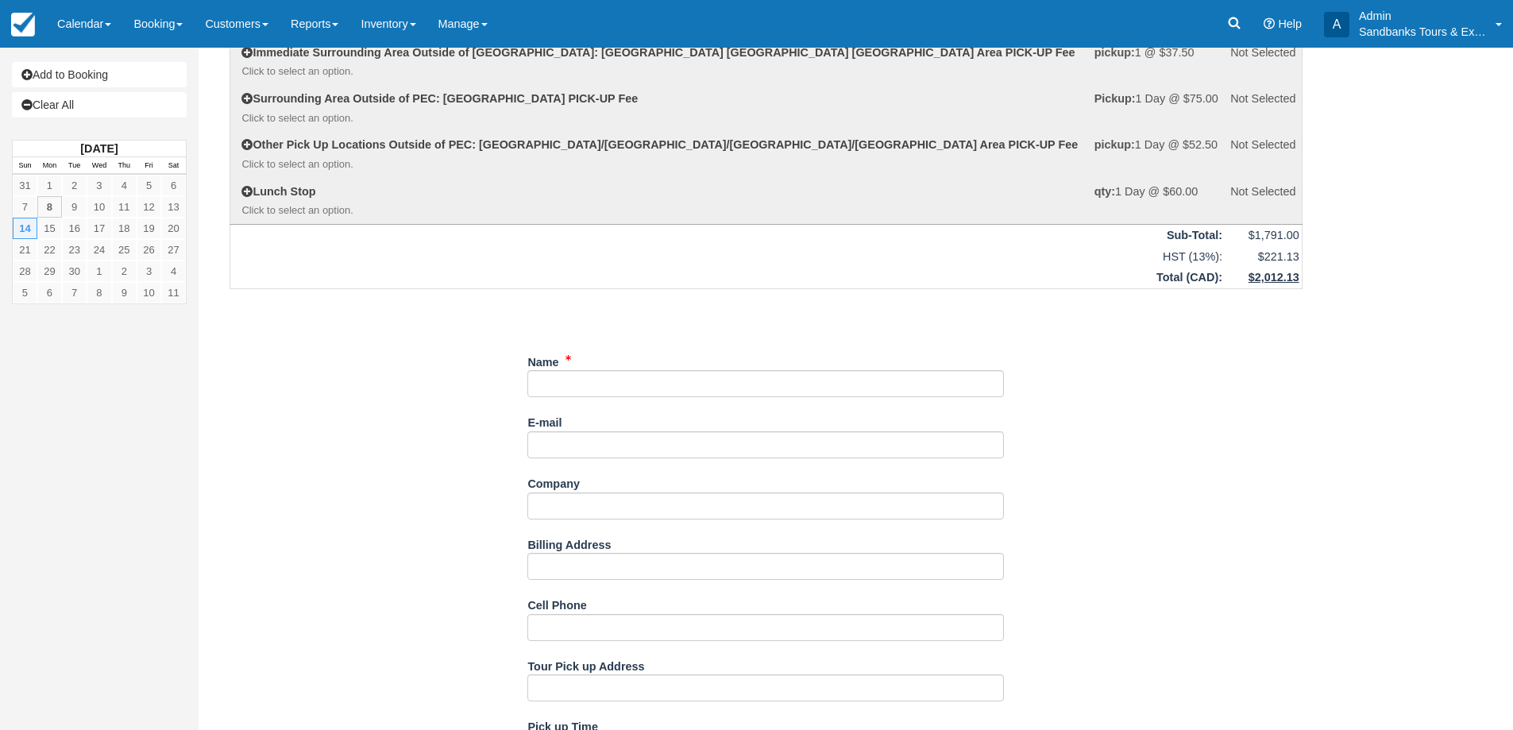
scroll to position [159, 0]
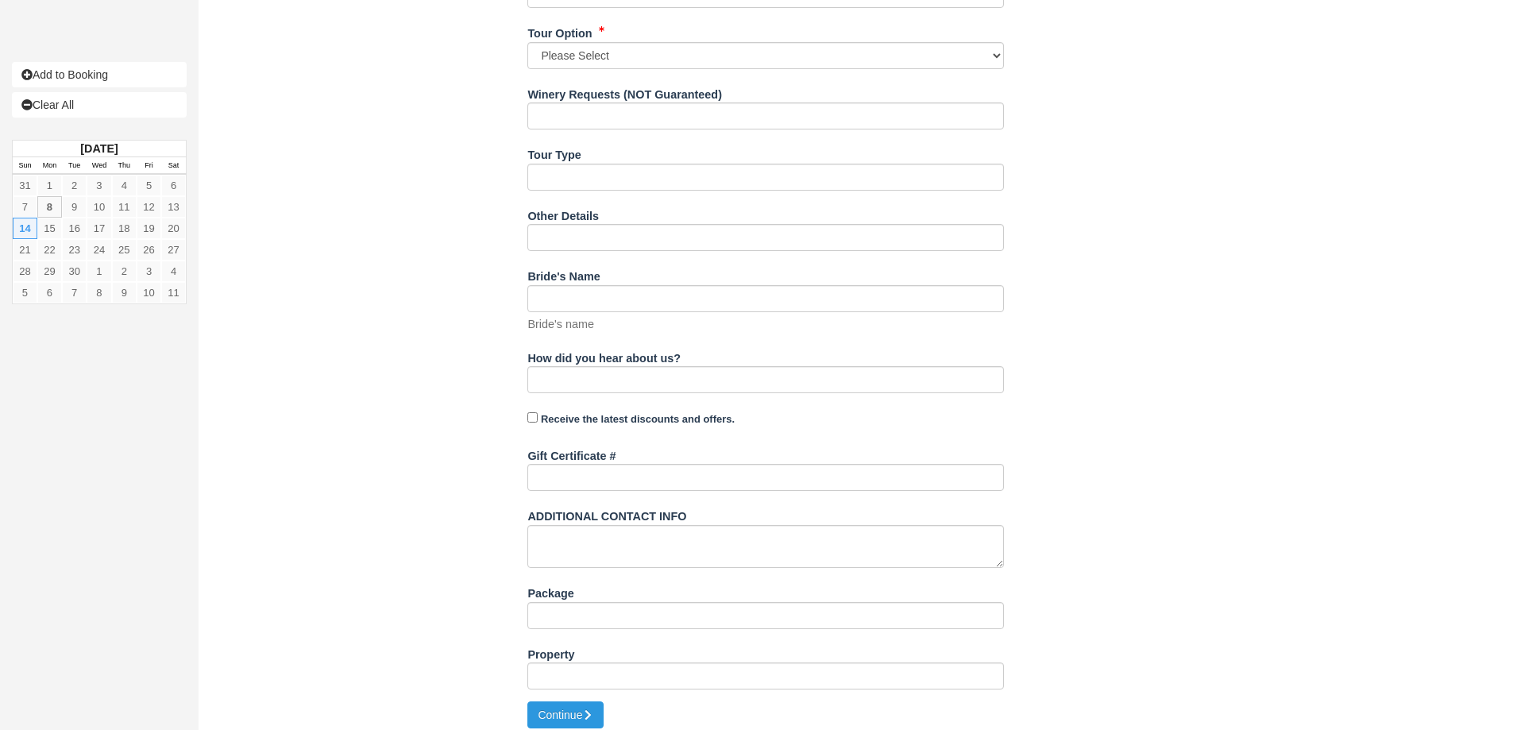
scroll to position [1141, 0]
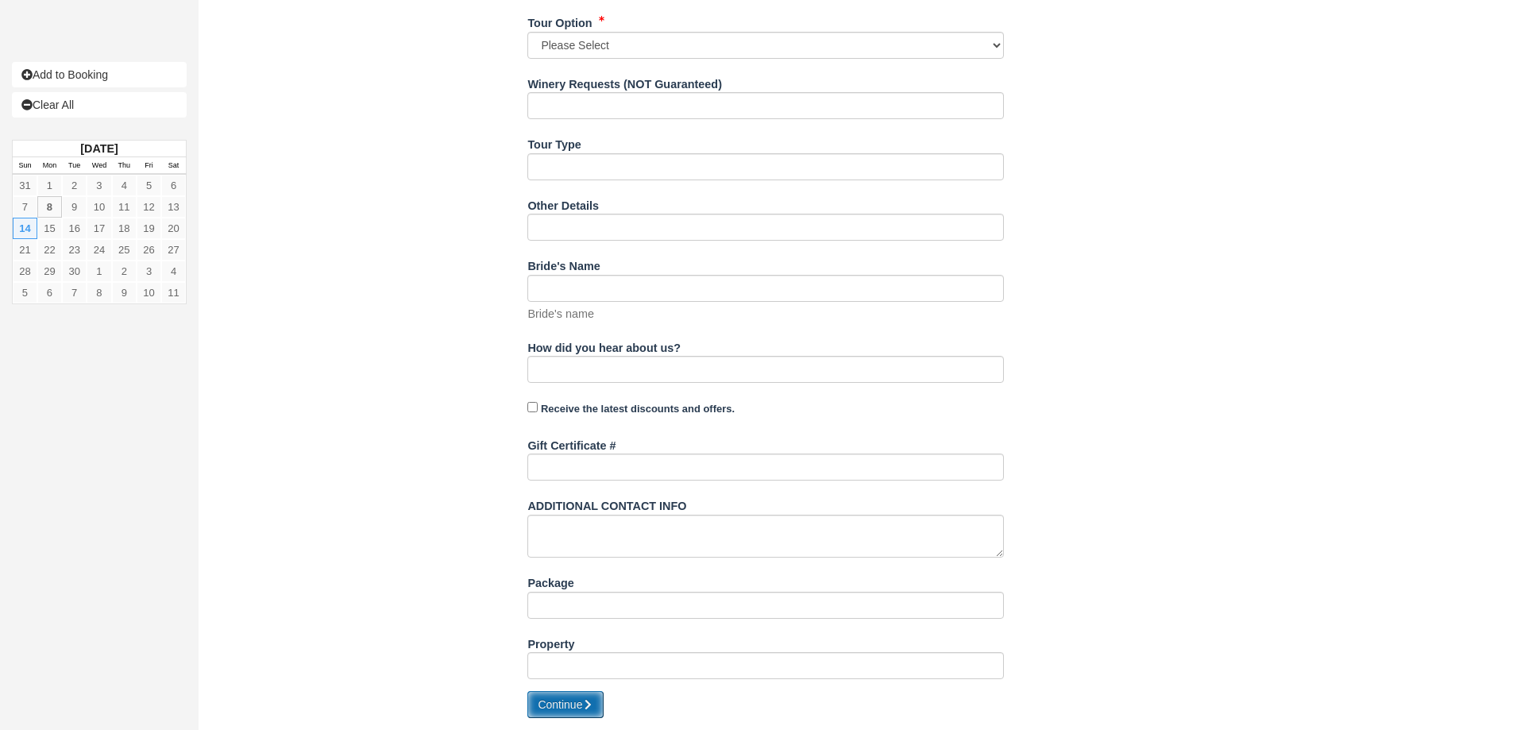
click at [561, 715] on button "Continue" at bounding box center [565, 704] width 76 height 27
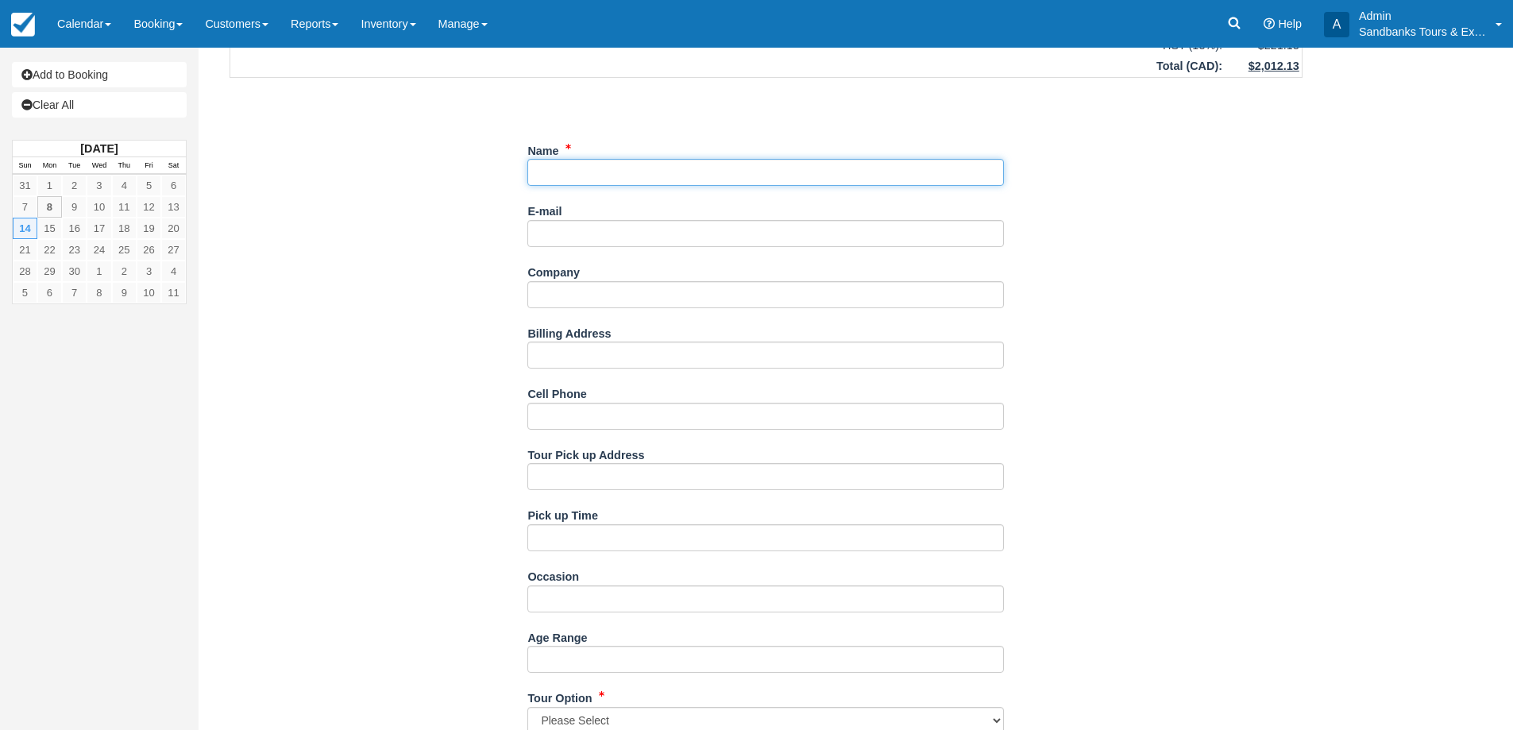
click at [587, 170] on input "Name" at bounding box center [765, 172] width 477 height 27
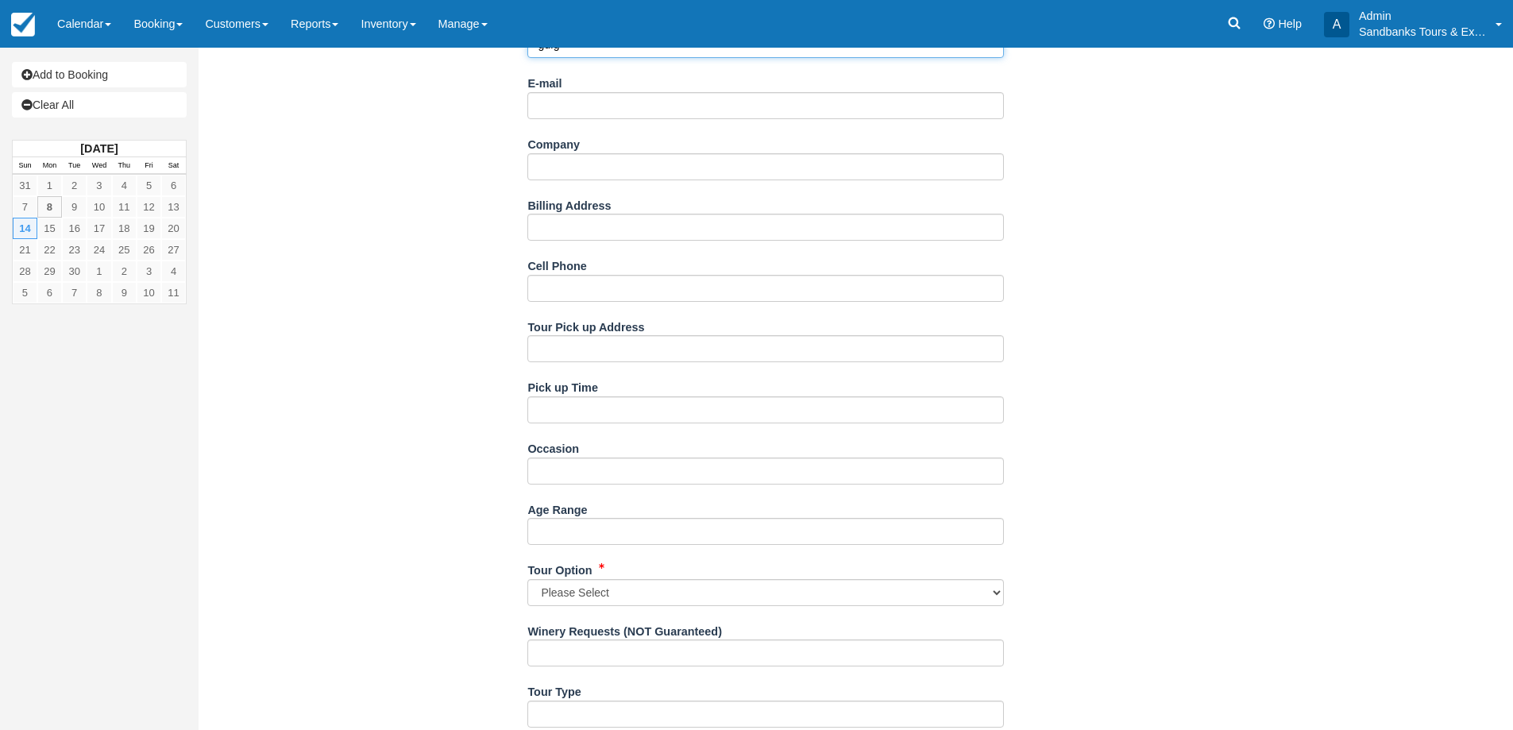
scroll to position [1141, 0]
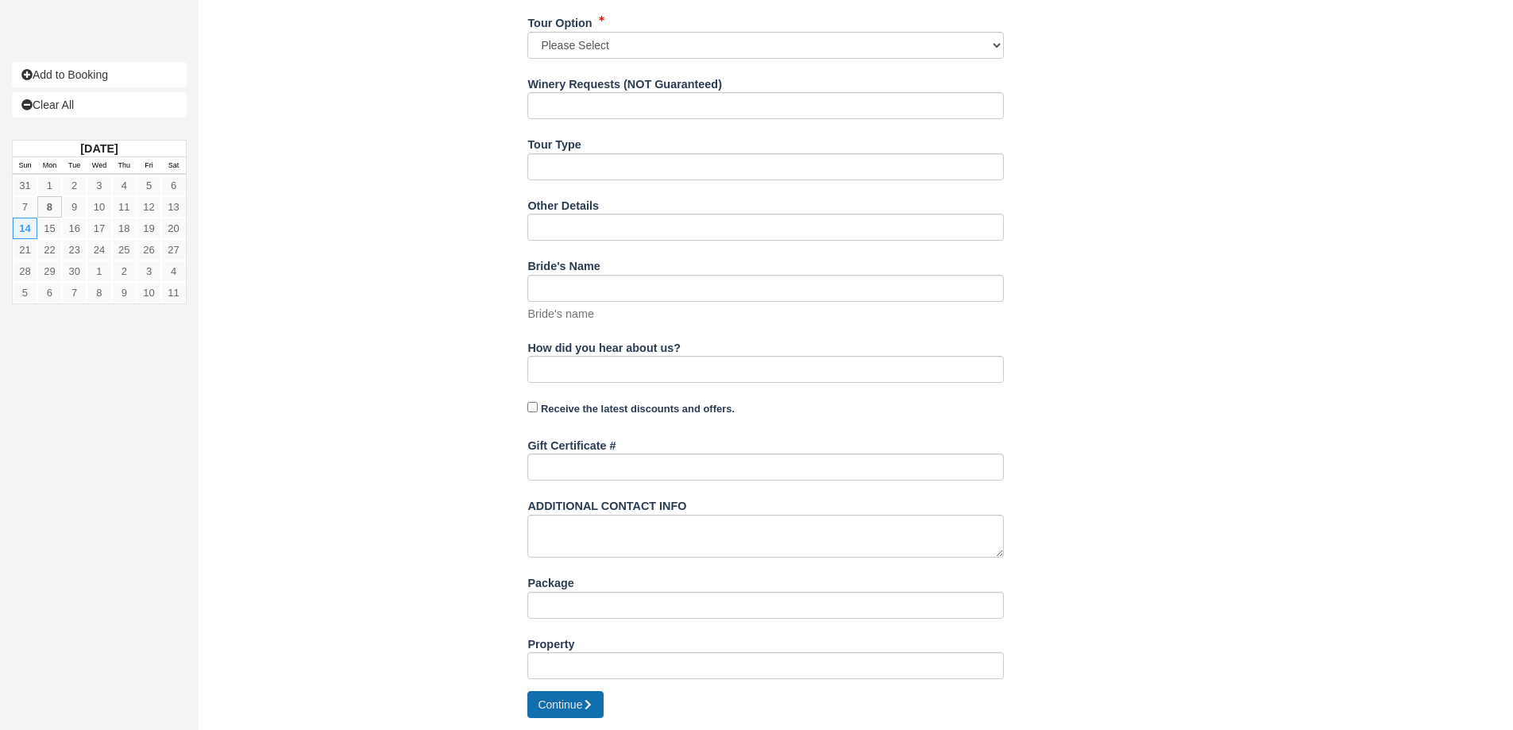
type input "gdfg"
click at [564, 707] on button "Continue" at bounding box center [565, 704] width 76 height 27
click at [615, 44] on select "Please Select Option 1: 4 Wineries Option 2: 3 Wineries, 1 Cidery Option 3: 2 W…" at bounding box center [765, 45] width 477 height 27
select select "Option 1: 4 Wineries"
click at [527, 32] on select "Please Select Option 1: 4 Wineries Option 2: 3 Wineries, 1 Cidery Option 3: 2 W…" at bounding box center [765, 45] width 477 height 27
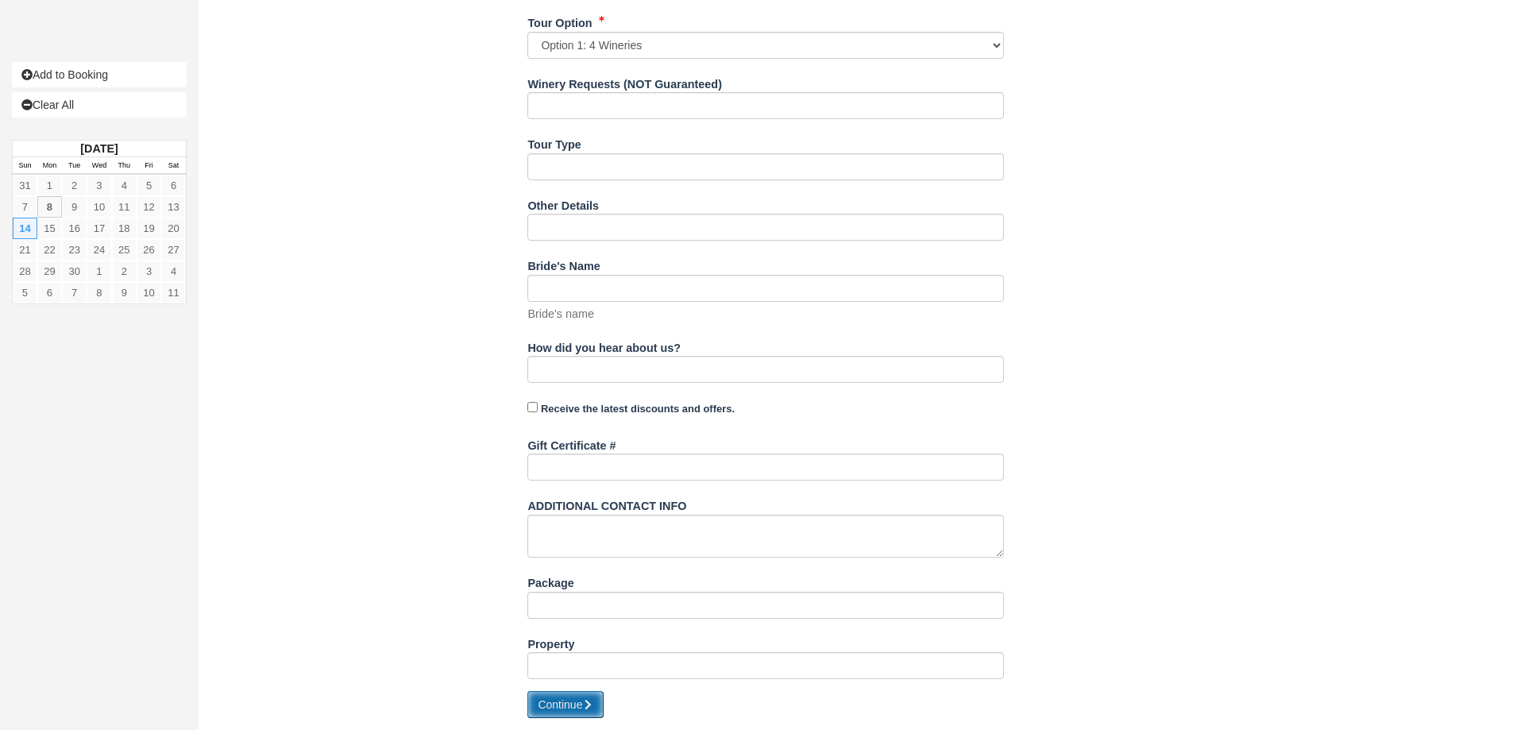
click at [553, 703] on button "Continue" at bounding box center [565, 704] width 76 height 27
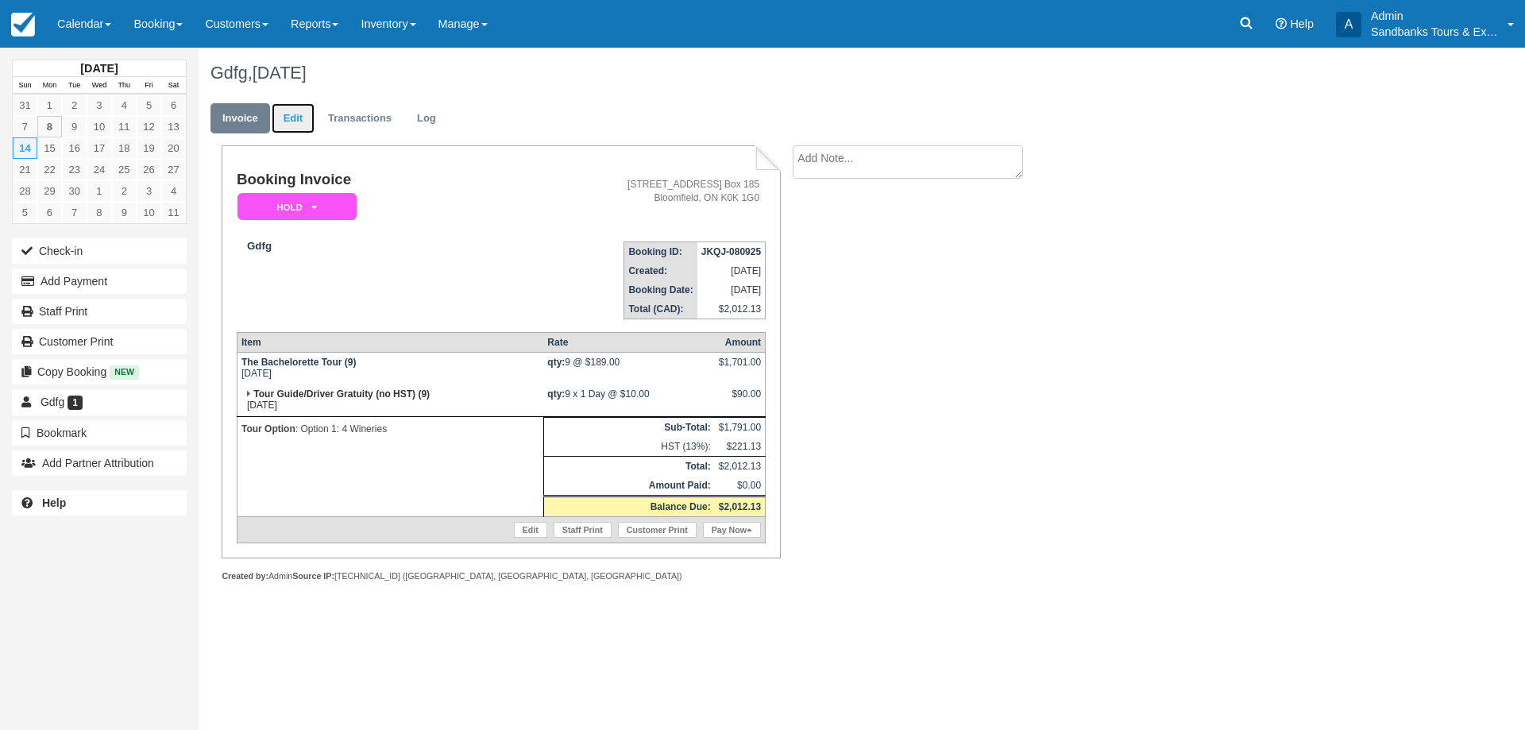
click at [304, 121] on link "Edit" at bounding box center [293, 118] width 43 height 31
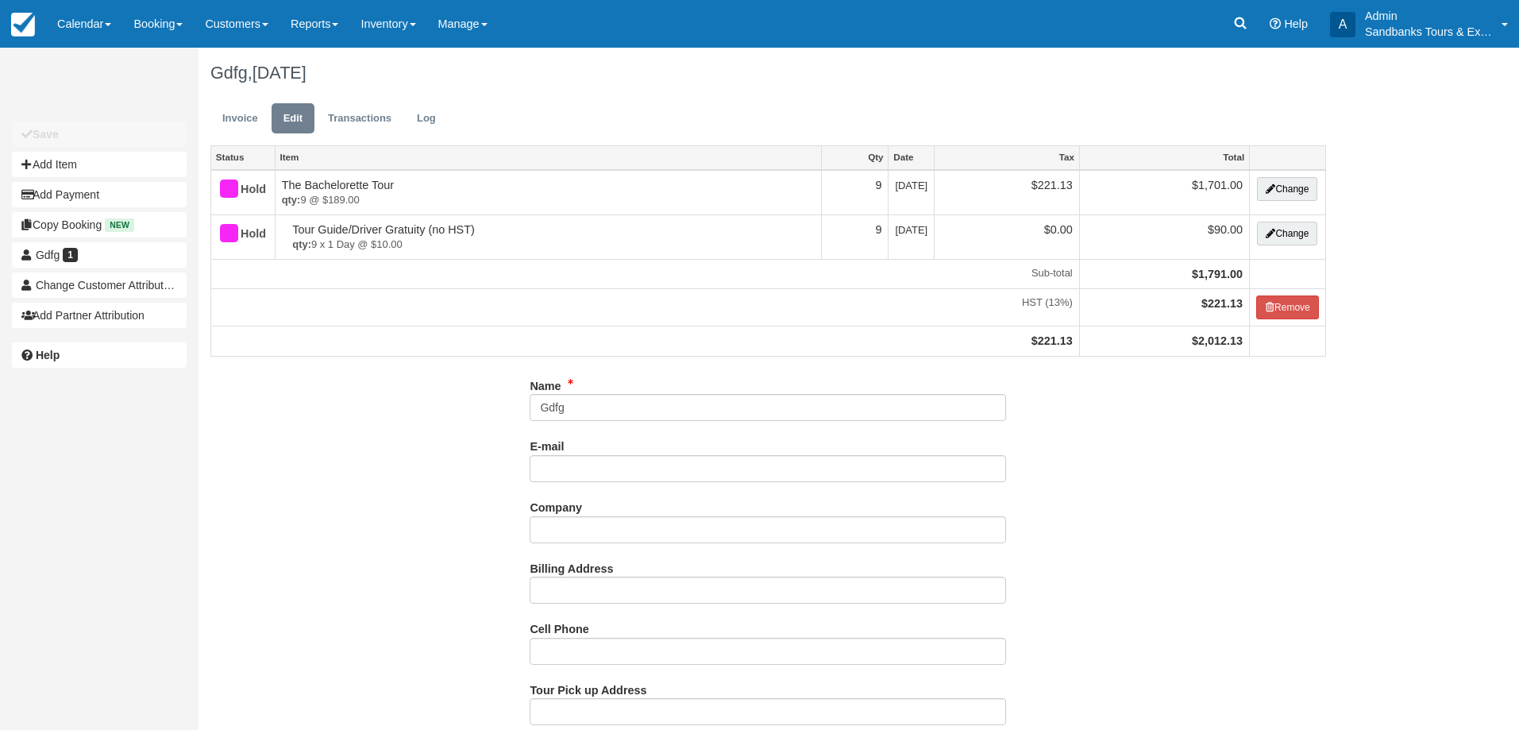
select select "Option 1: 4 Wineries"
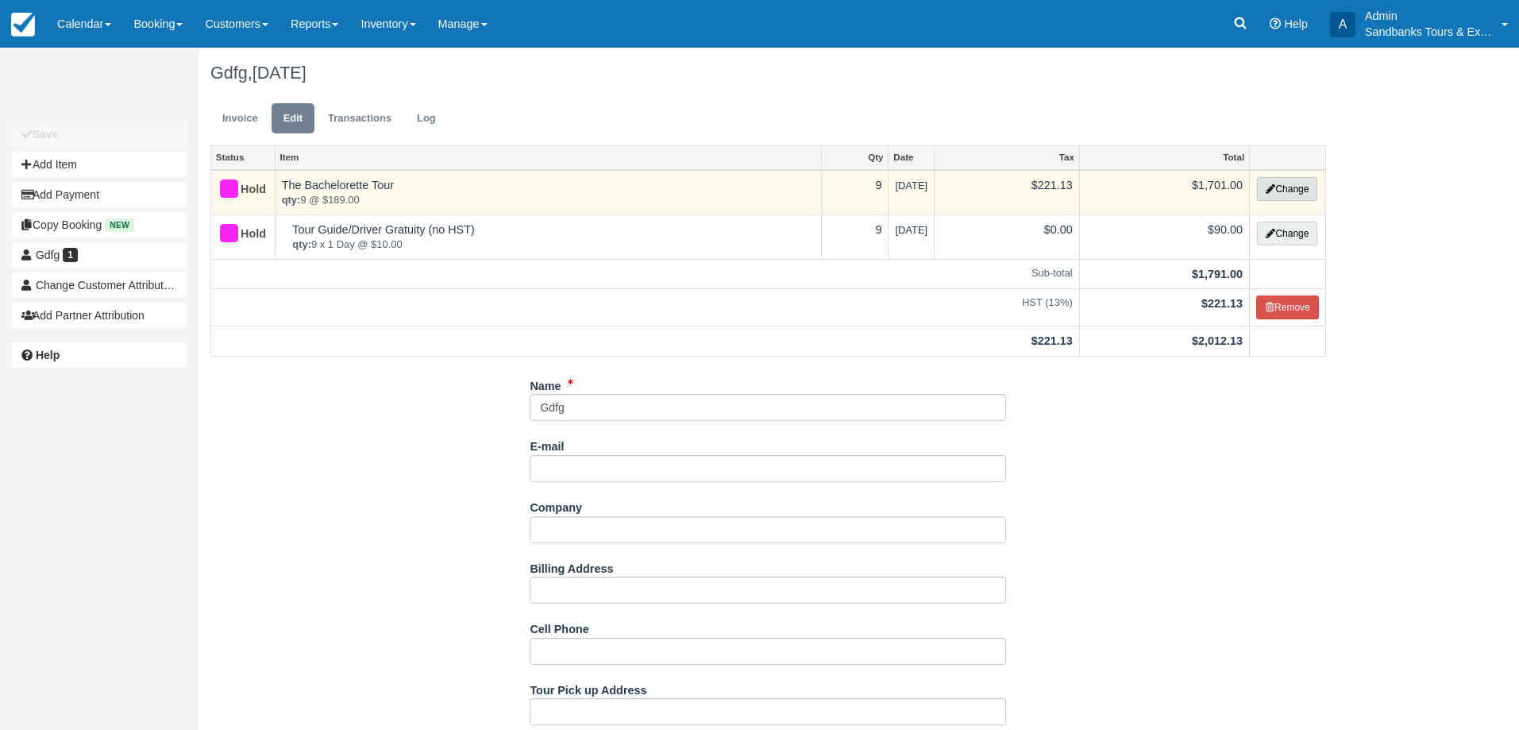
click at [1301, 197] on button "Change" at bounding box center [1287, 189] width 60 height 24
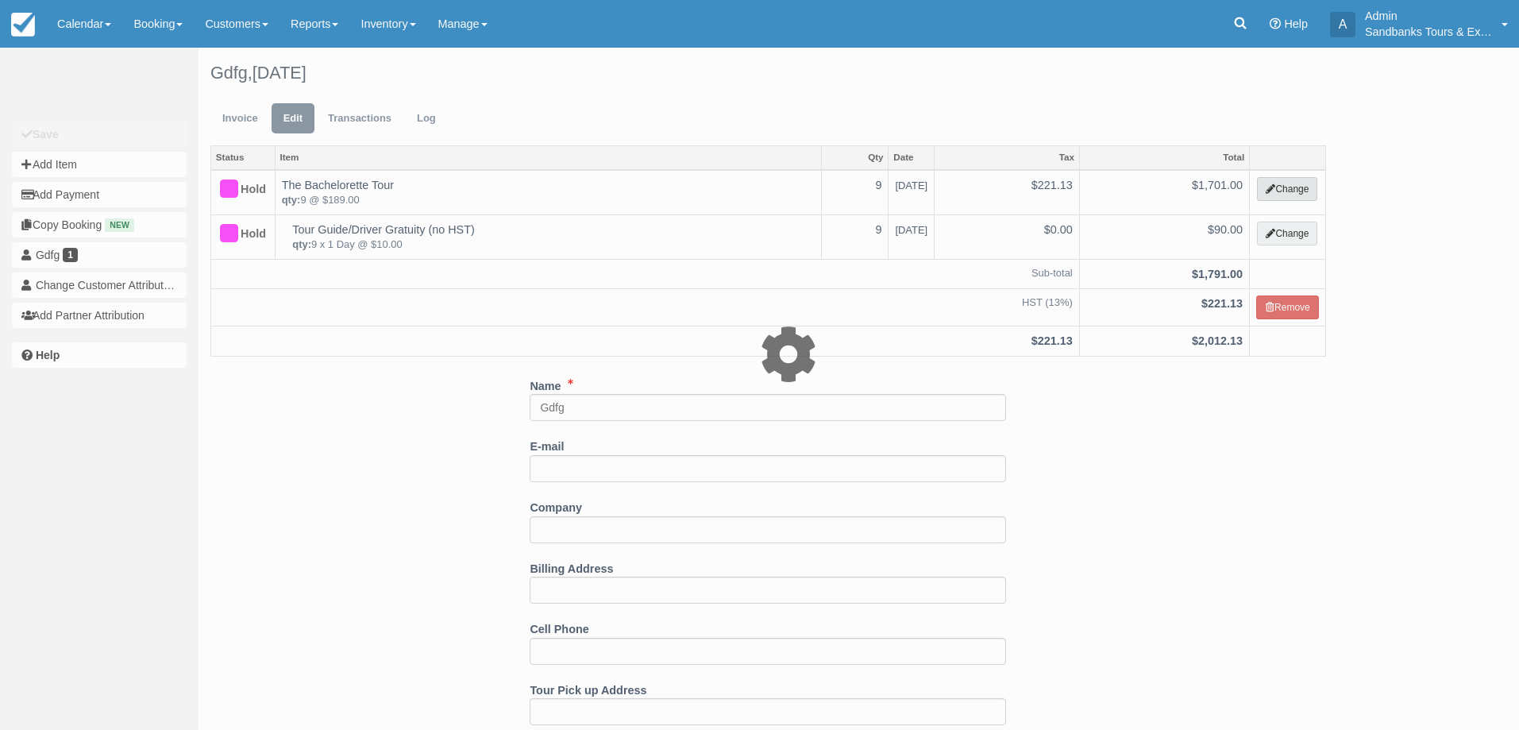
select select "2"
type input "1701.00"
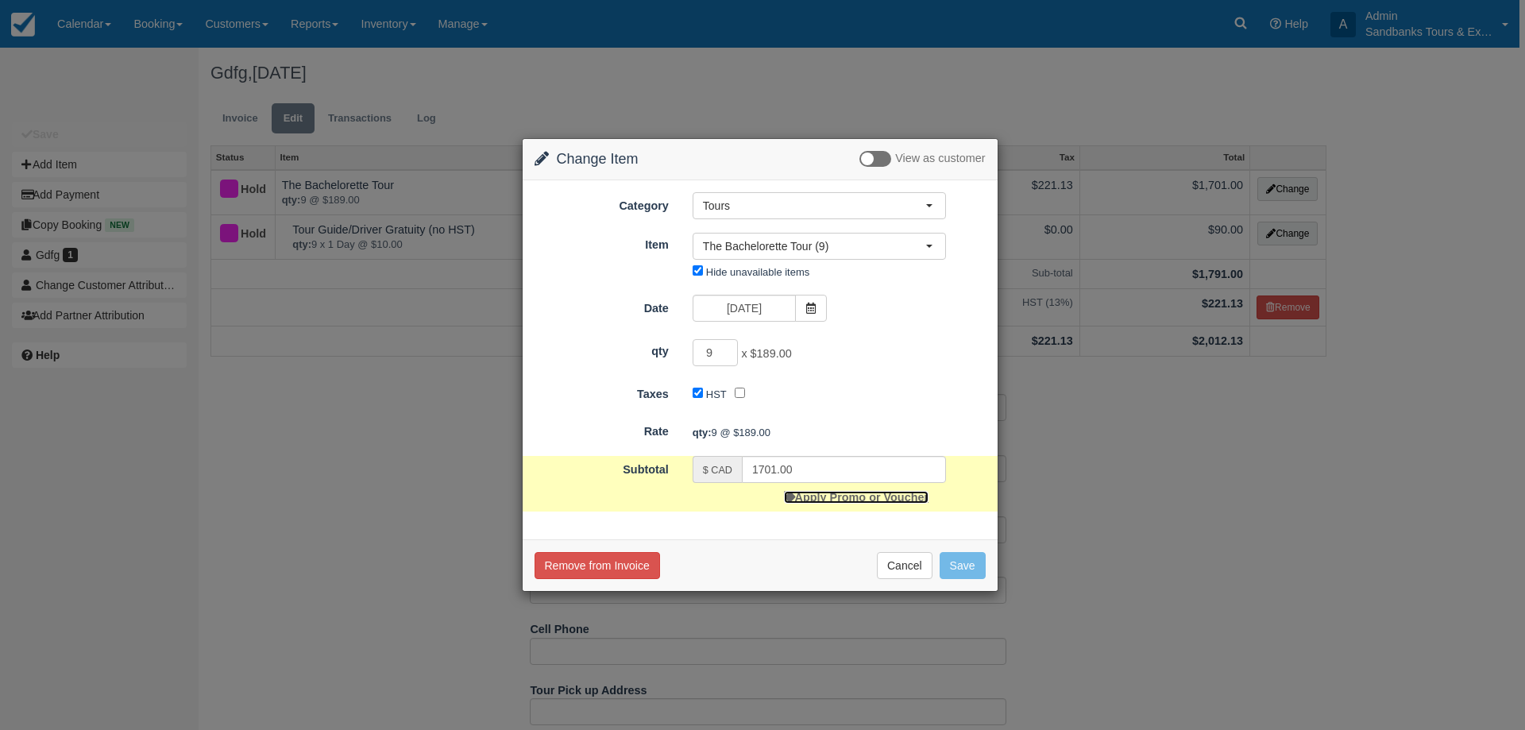
click at [858, 503] on link "Apply Promo or Voucher" at bounding box center [856, 497] width 145 height 13
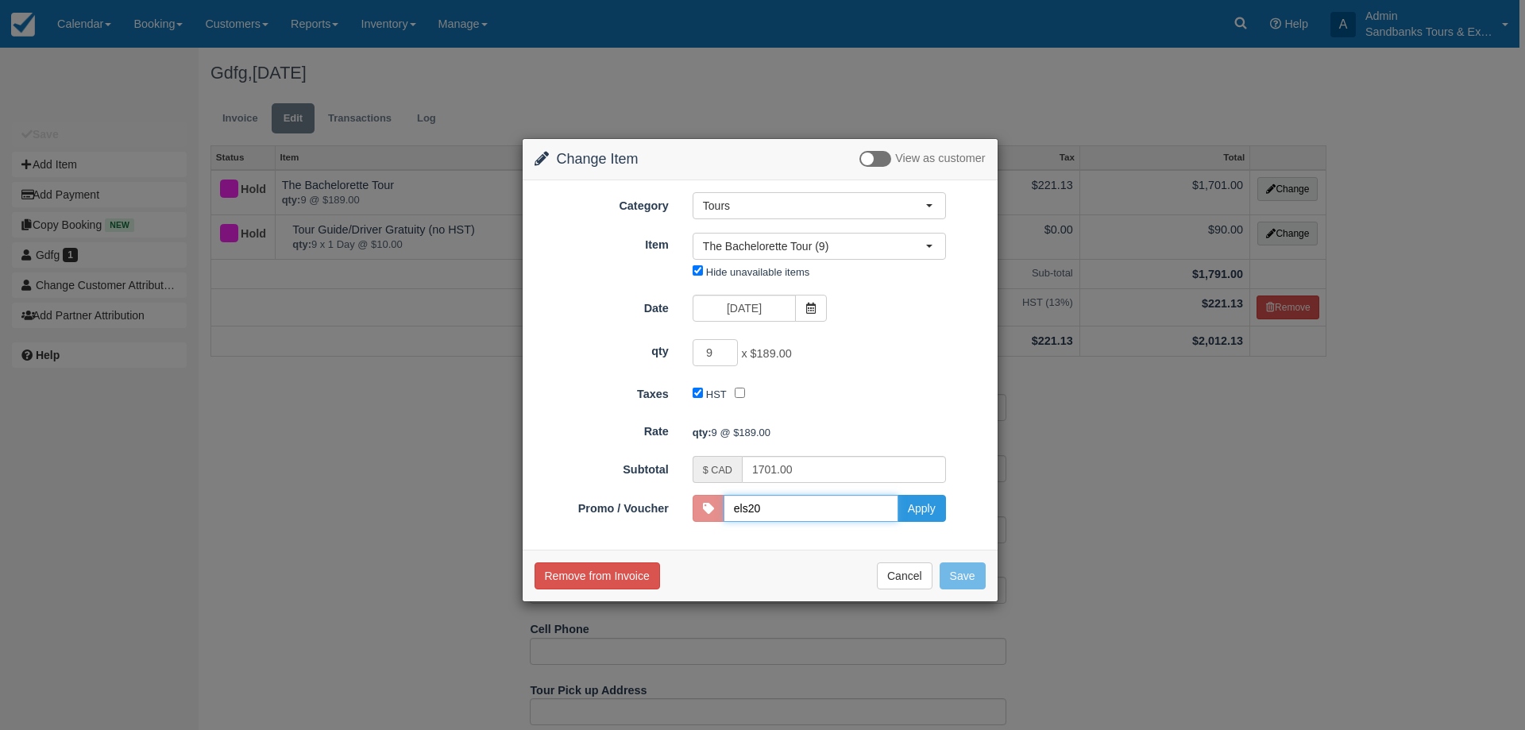
type input "ELS20"
click at [935, 515] on button "Apply" at bounding box center [921, 508] width 48 height 27
type input "1521.00"
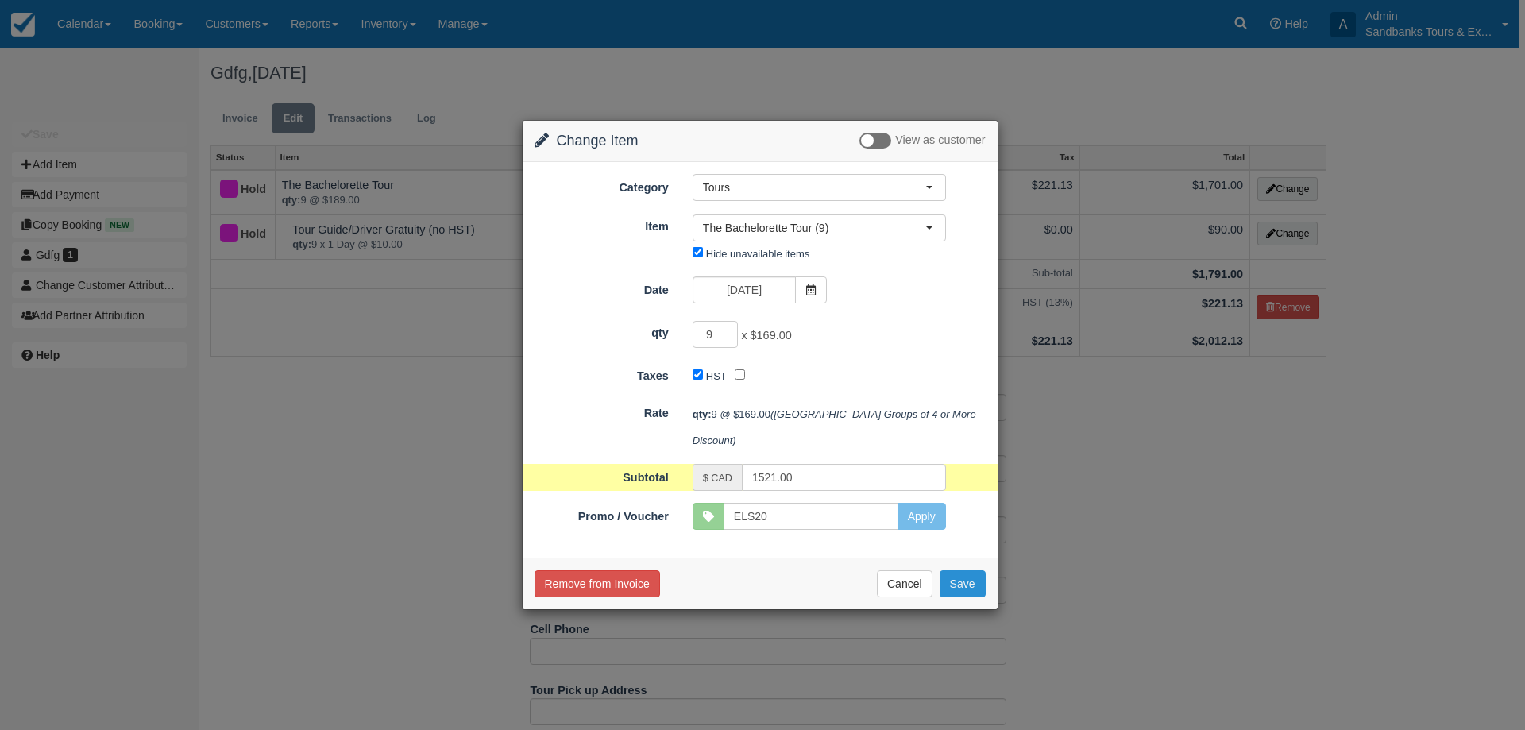
click at [960, 583] on button "Save" at bounding box center [963, 583] width 46 height 27
checkbox input "false"
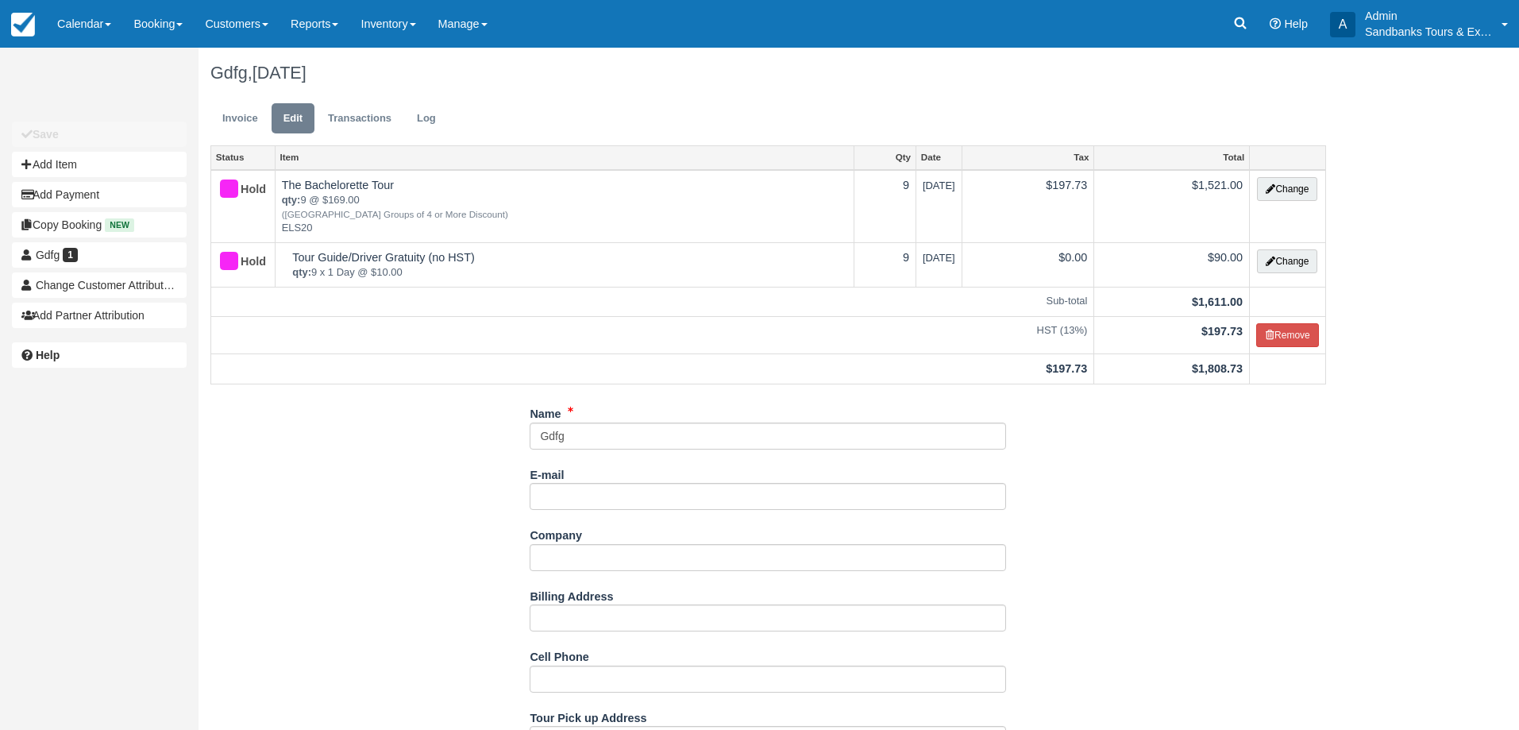
select select "Option 1: 4 Wineries"
click at [253, 124] on link "Invoice" at bounding box center [240, 118] width 60 height 31
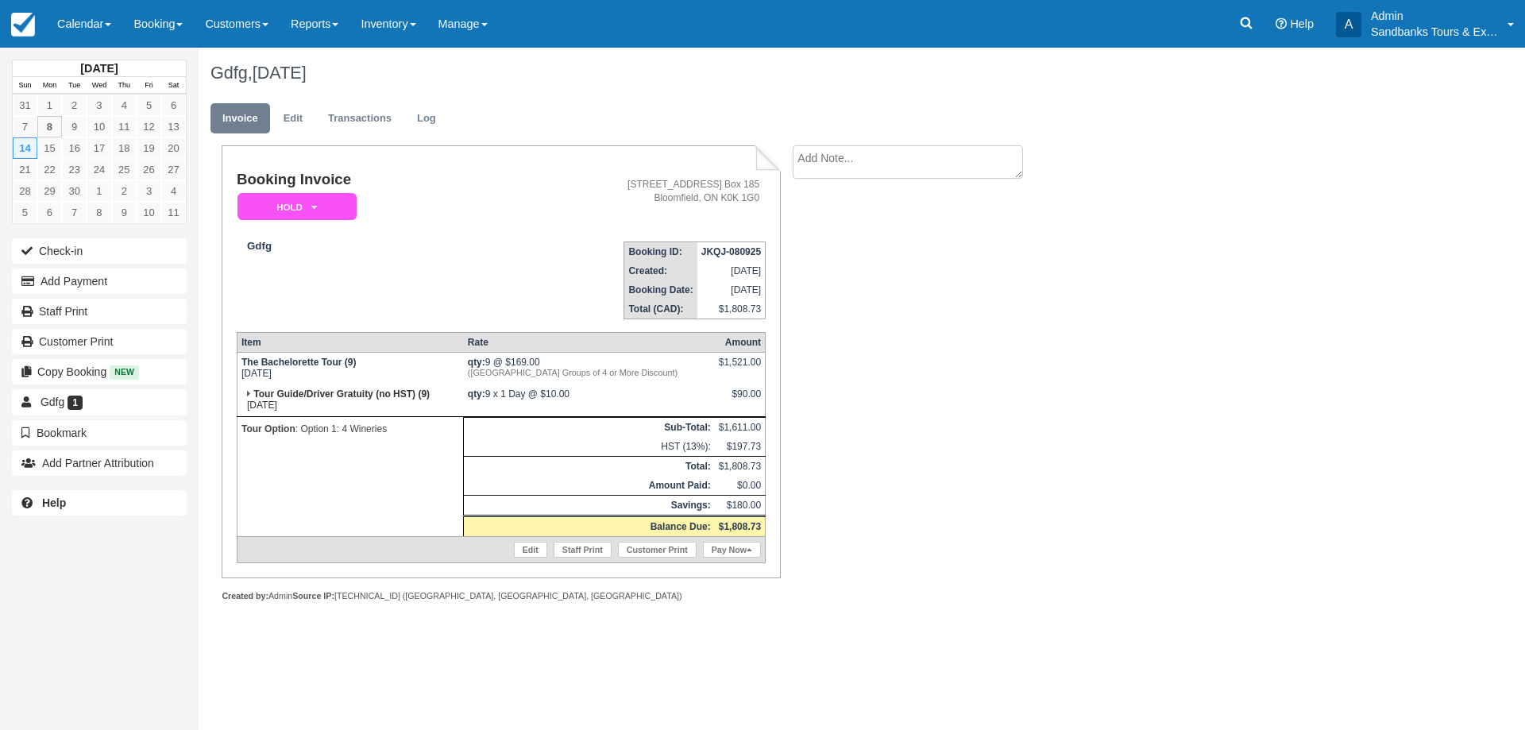
click at [808, 350] on div "Booking Invoice Hold   Pending Deposit Deposit Paid Waiting Cancelled Void BOOK…" at bounding box center [636, 390] width 874 height 491
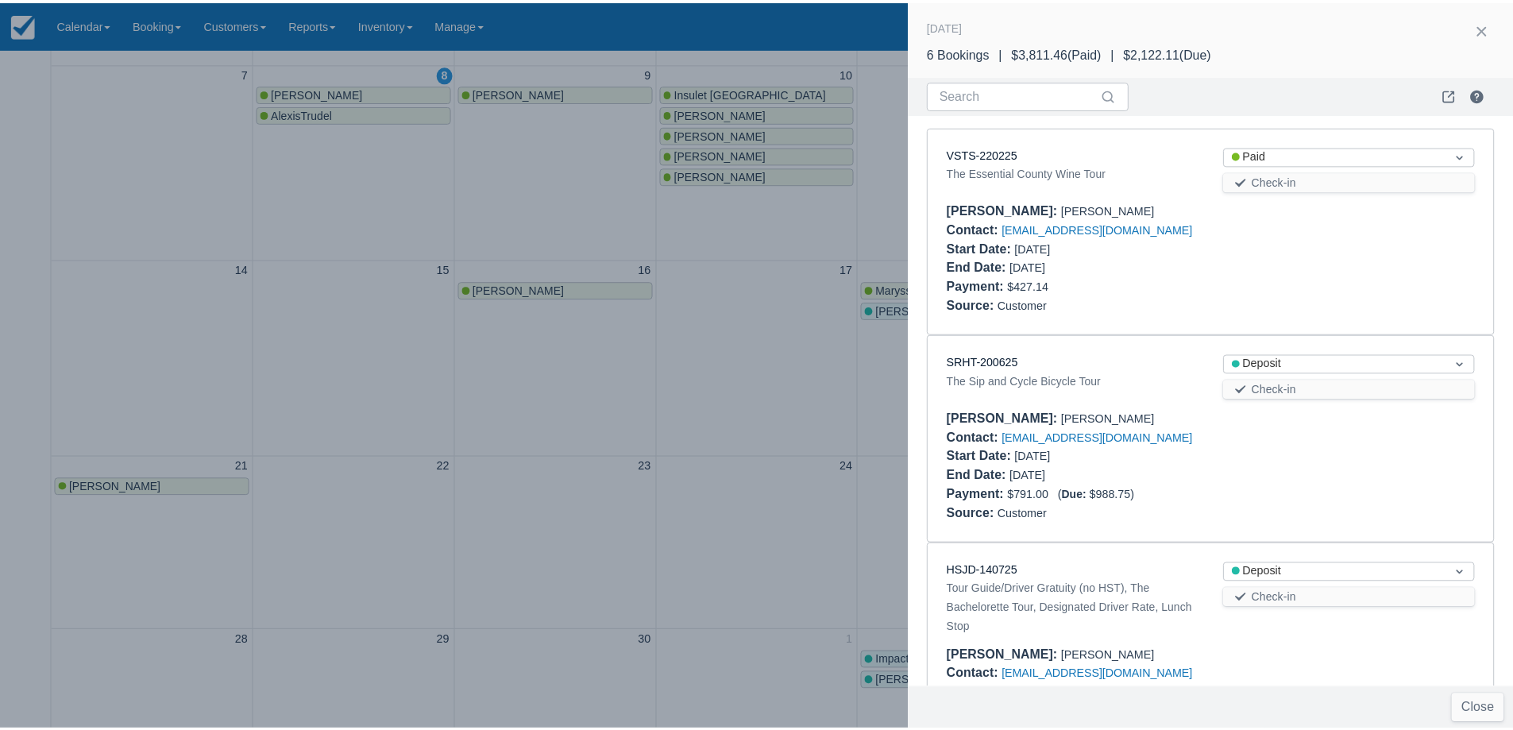
scroll to position [731, 0]
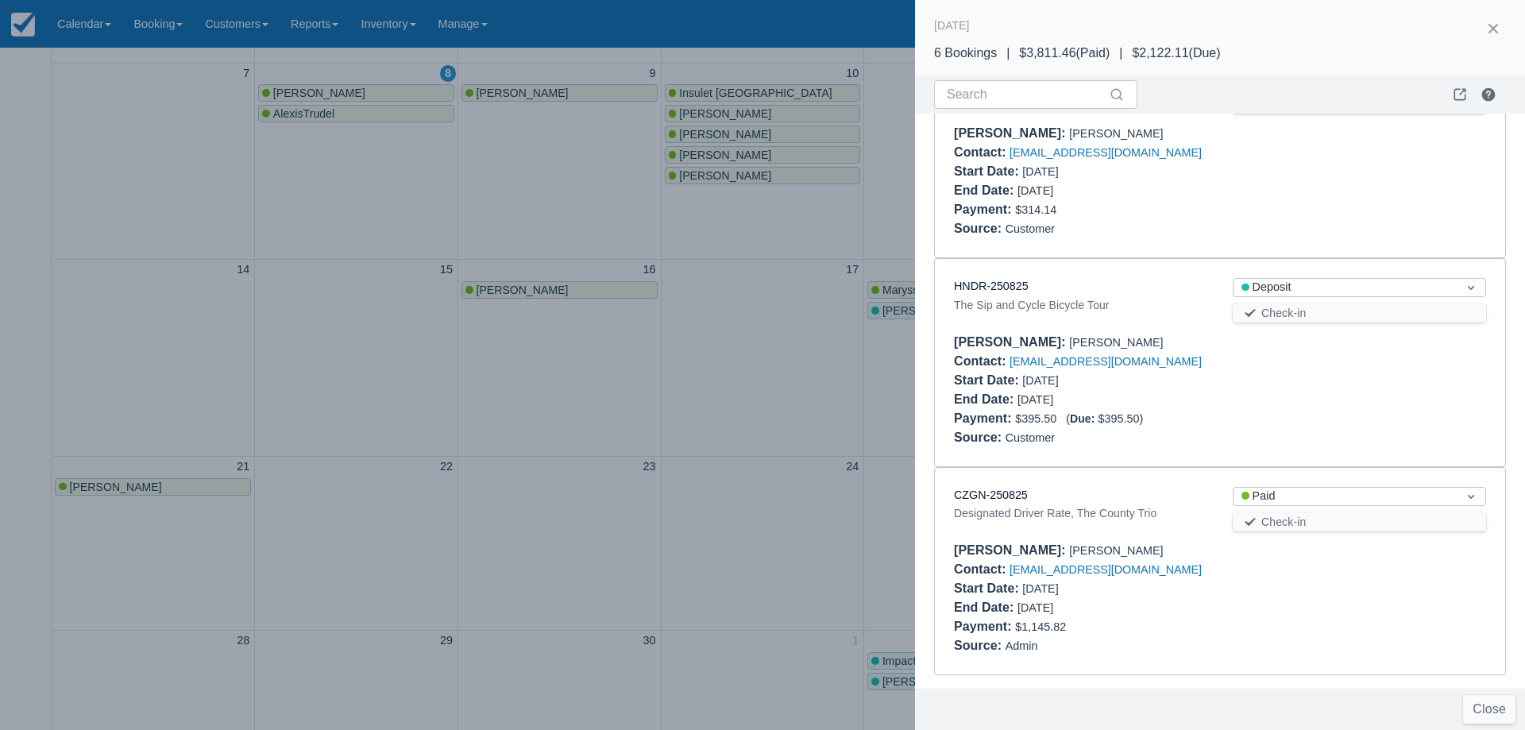
click at [733, 330] on div at bounding box center [762, 365] width 1525 height 730
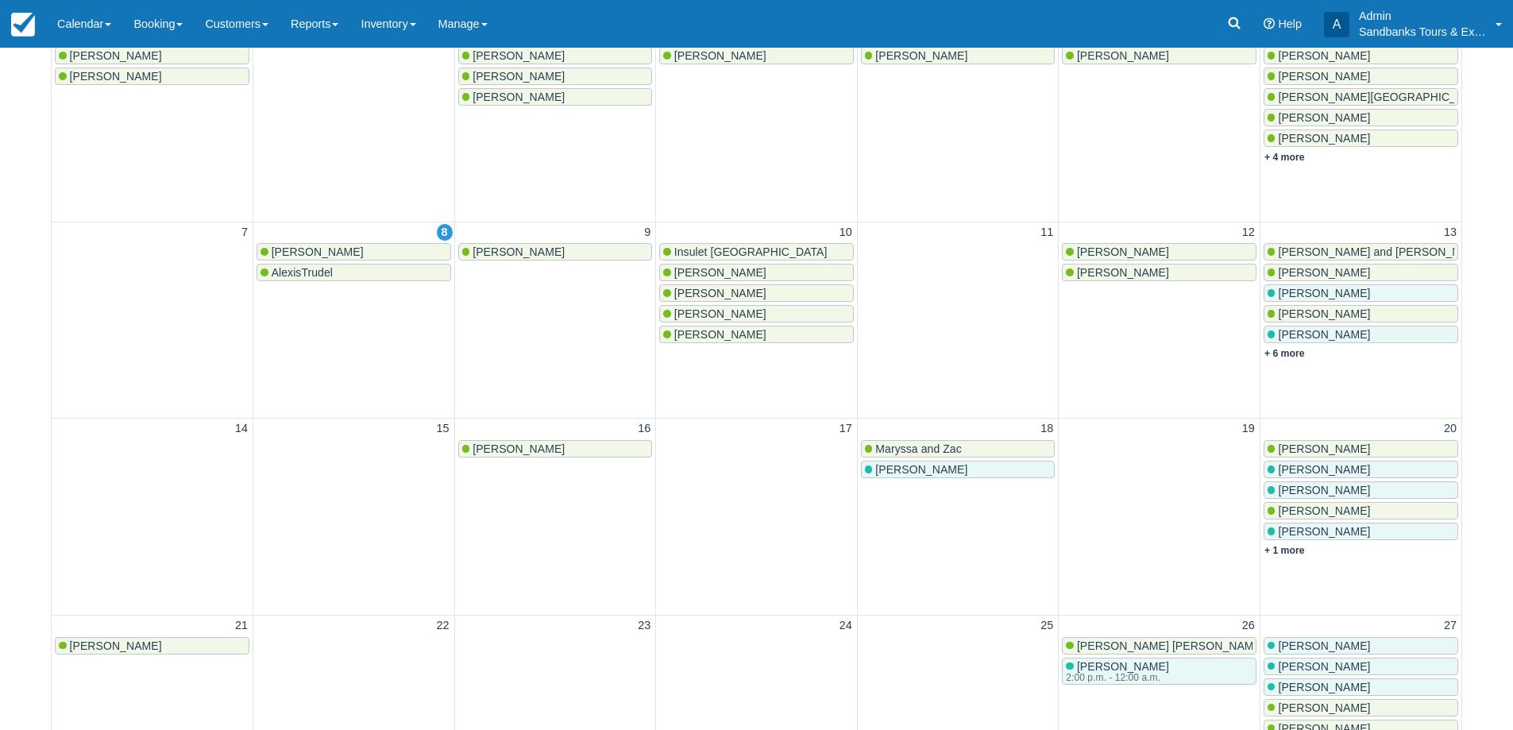
scroll to position [159, 0]
